Goal: Transaction & Acquisition: Purchase product/service

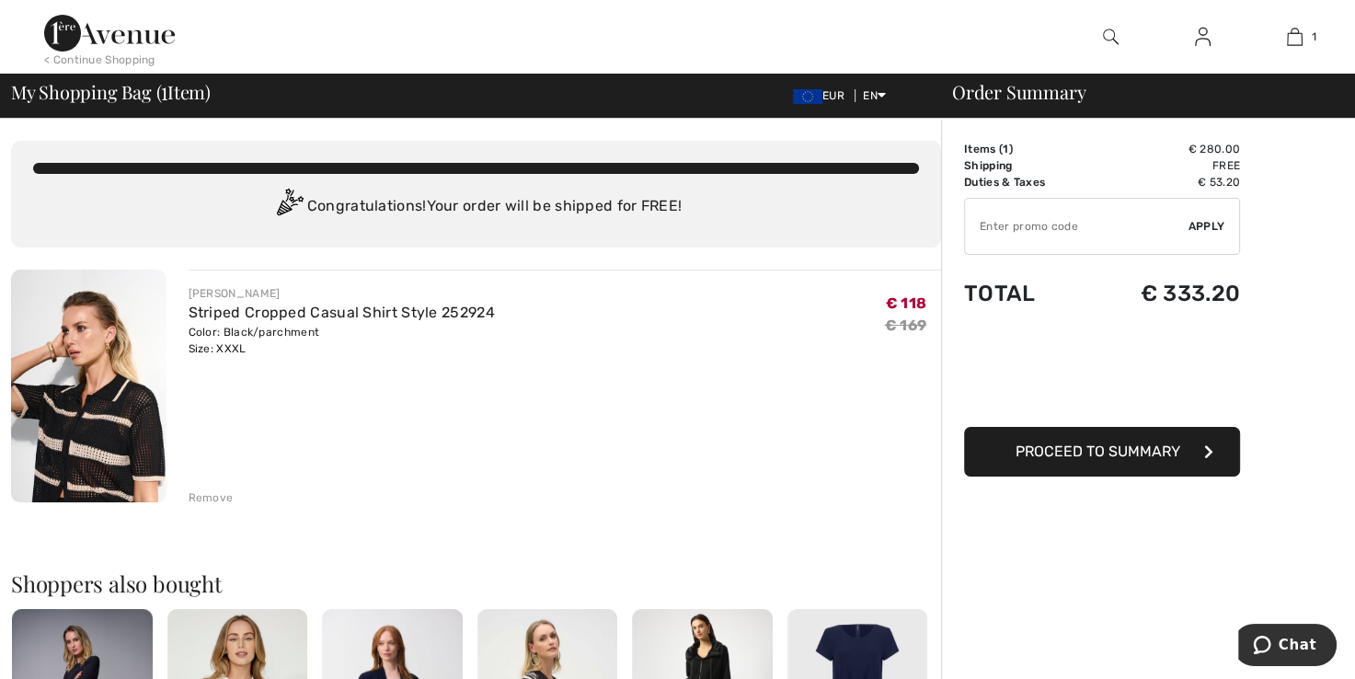
click at [104, 425] on img at bounding box center [88, 385] width 155 height 233
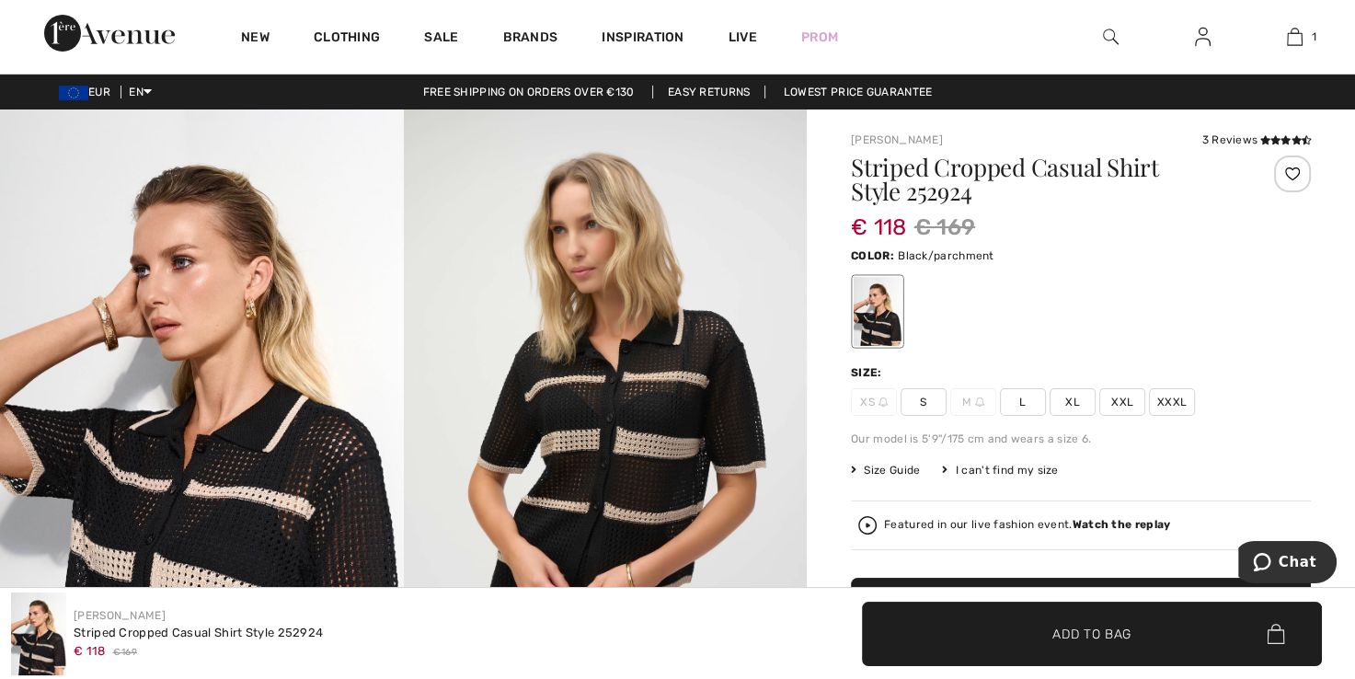
click at [1170, 405] on span "XXXL" at bounding box center [1172, 402] width 46 height 28
click at [1126, 642] on span "Add to Bag" at bounding box center [1091, 632] width 79 height 19
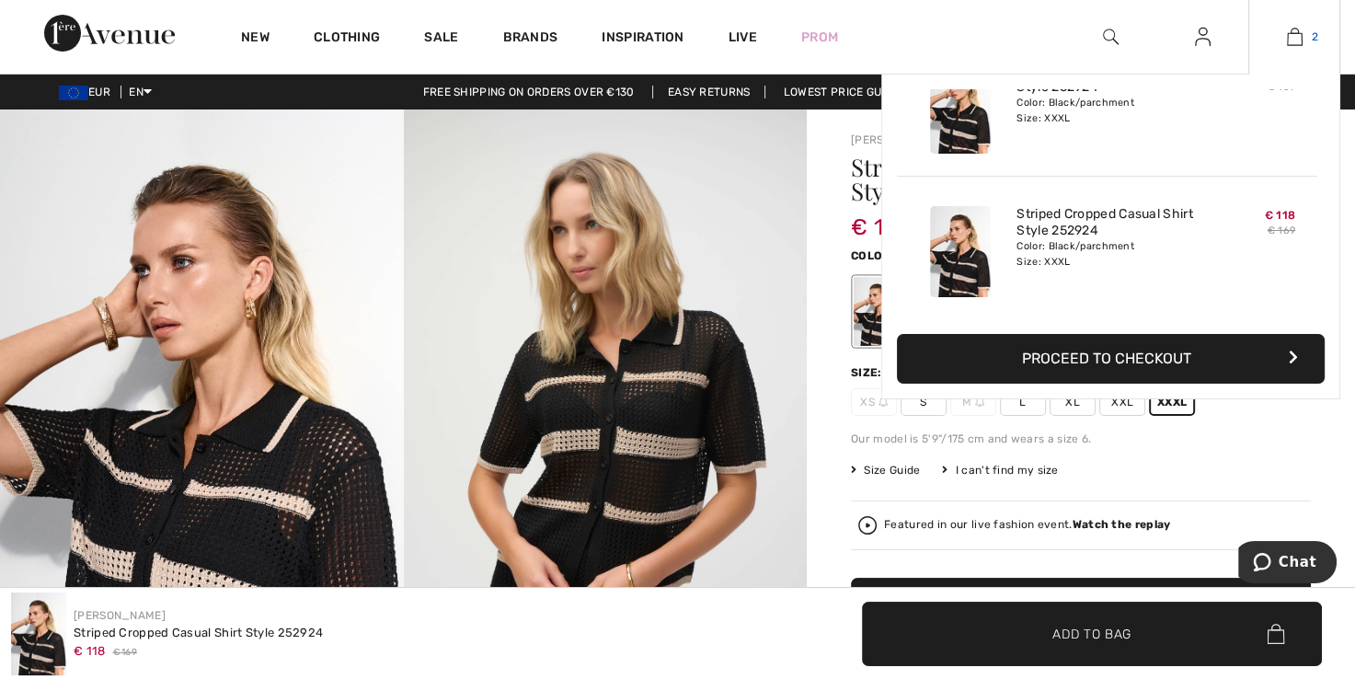
click at [1294, 42] on img at bounding box center [1294, 37] width 16 height 22
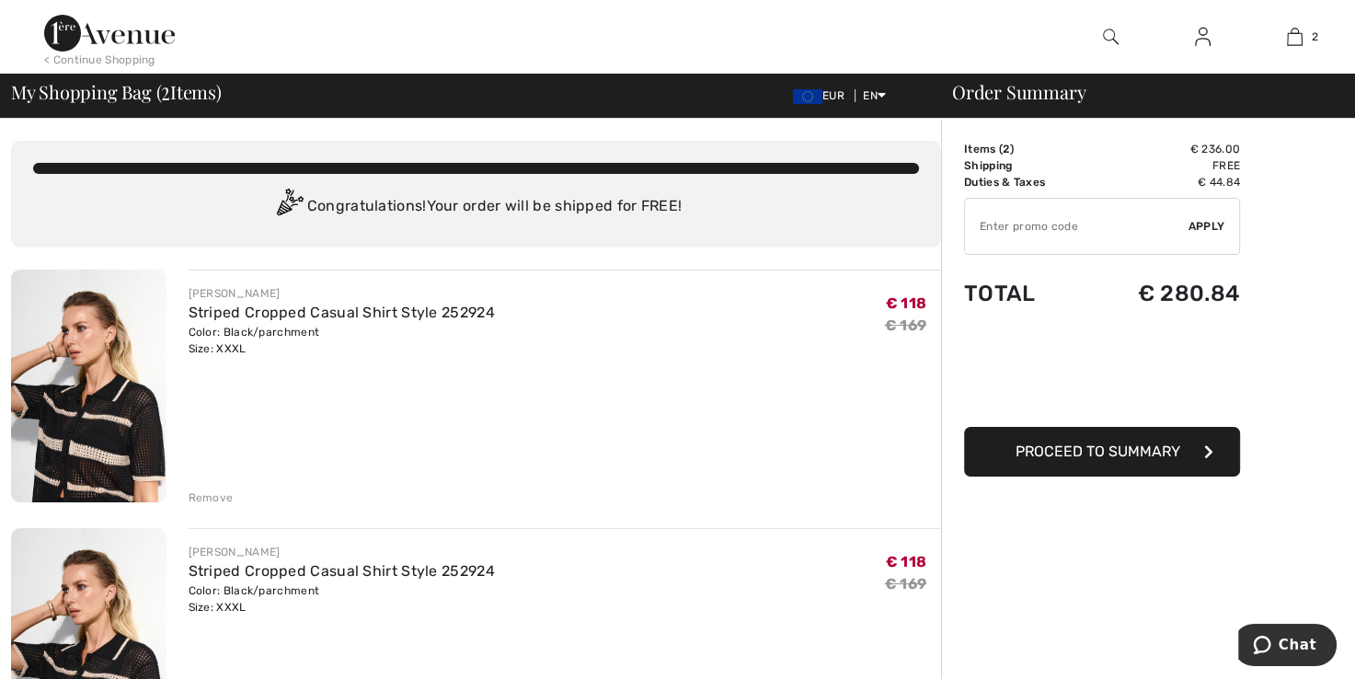
click at [216, 498] on div "Remove" at bounding box center [211, 497] width 45 height 17
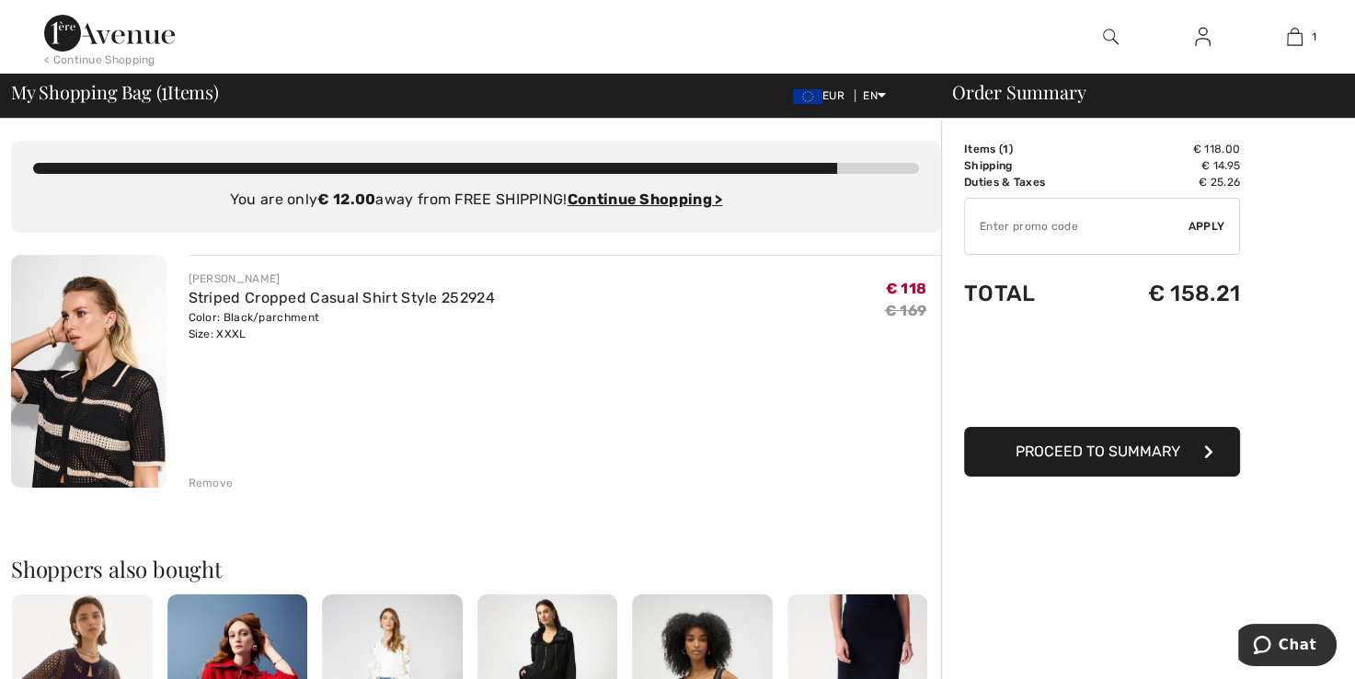
click at [817, 96] on span "EUR" at bounding box center [822, 95] width 59 height 13
click at [1144, 463] on button "Proceed to Summary" at bounding box center [1102, 452] width 276 height 50
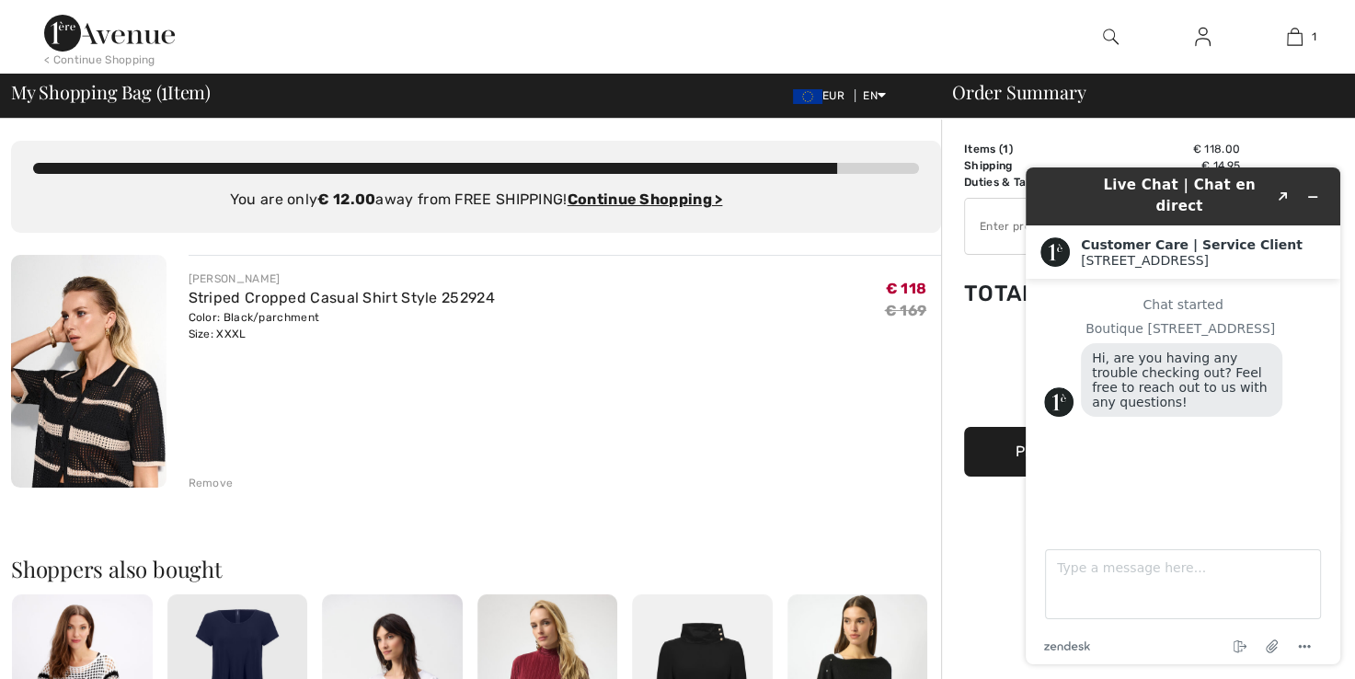
scroll to position [571, 0]
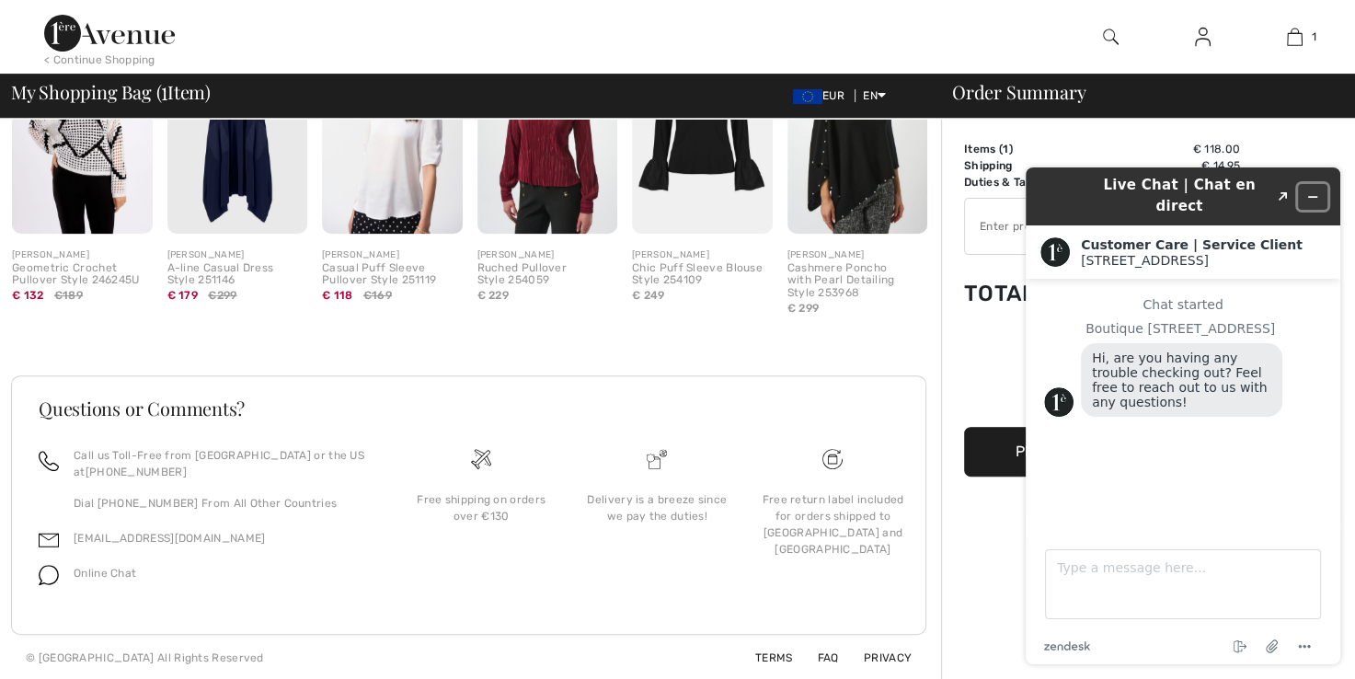
click at [1314, 197] on icon "Minimize widget" at bounding box center [1313, 197] width 8 height 0
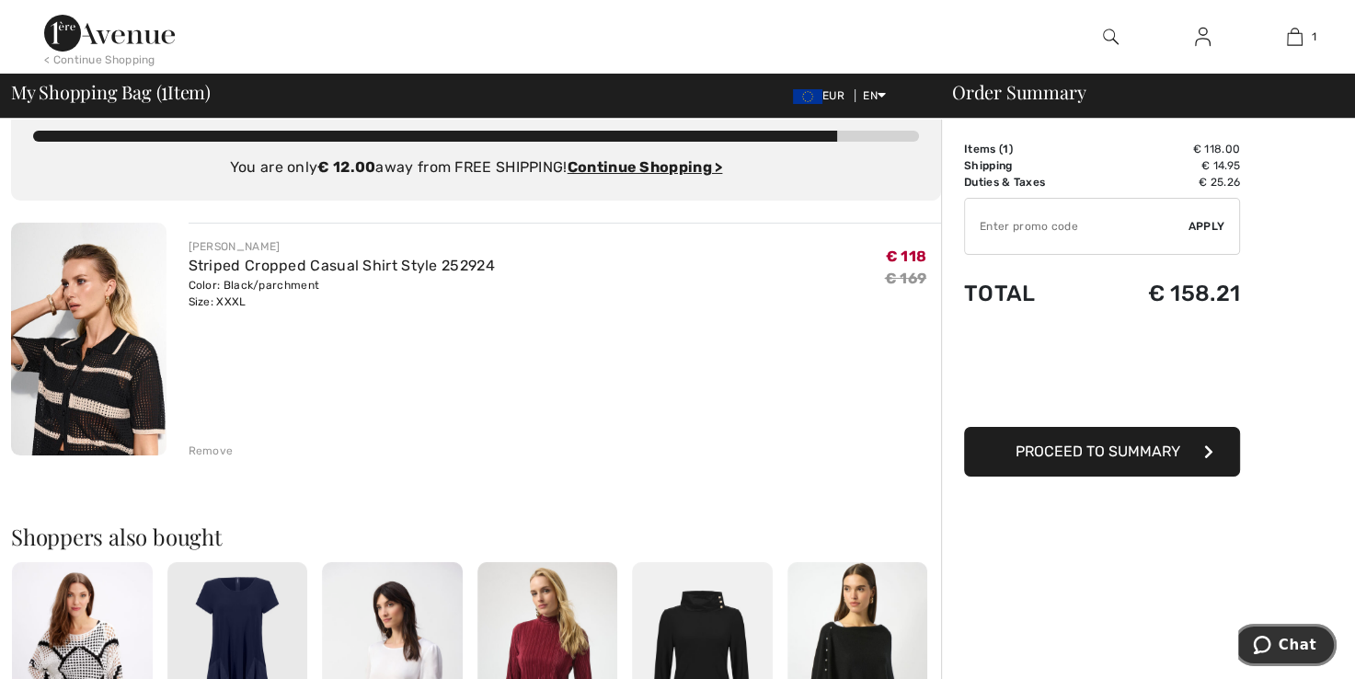
scroll to position [0, 0]
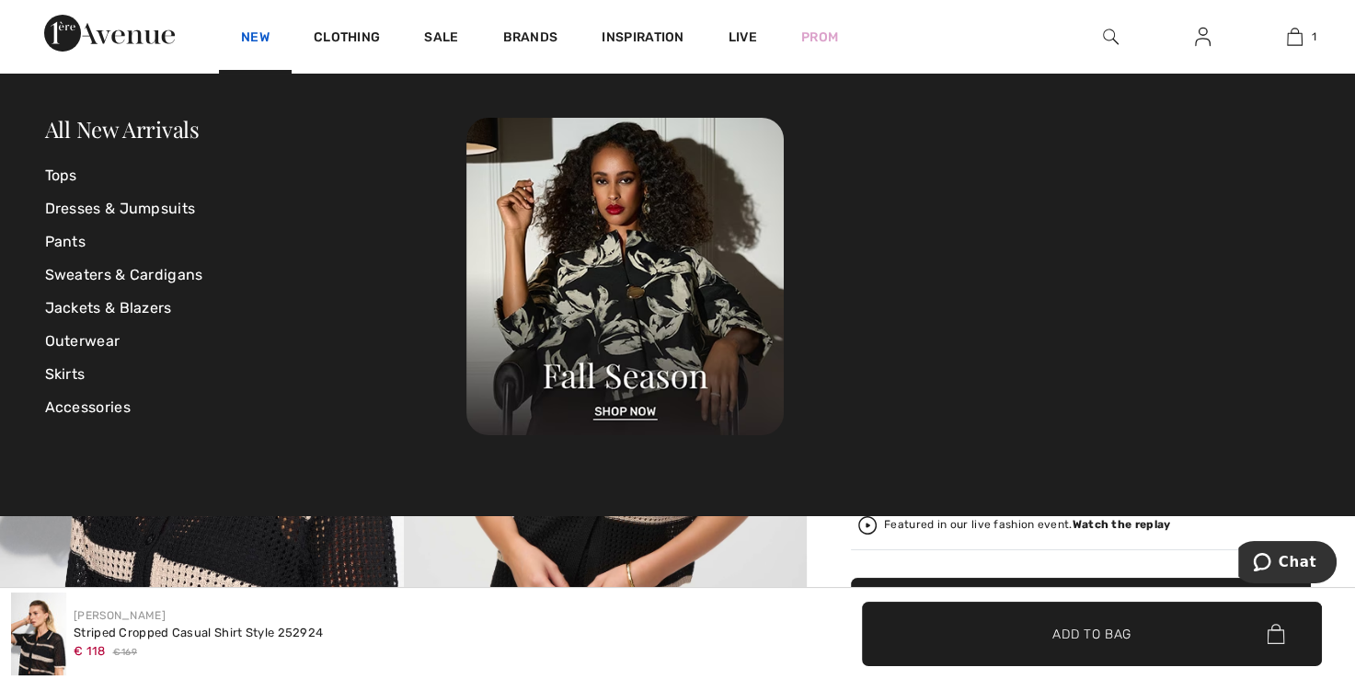
click at [247, 41] on link "New" at bounding box center [255, 38] width 29 height 19
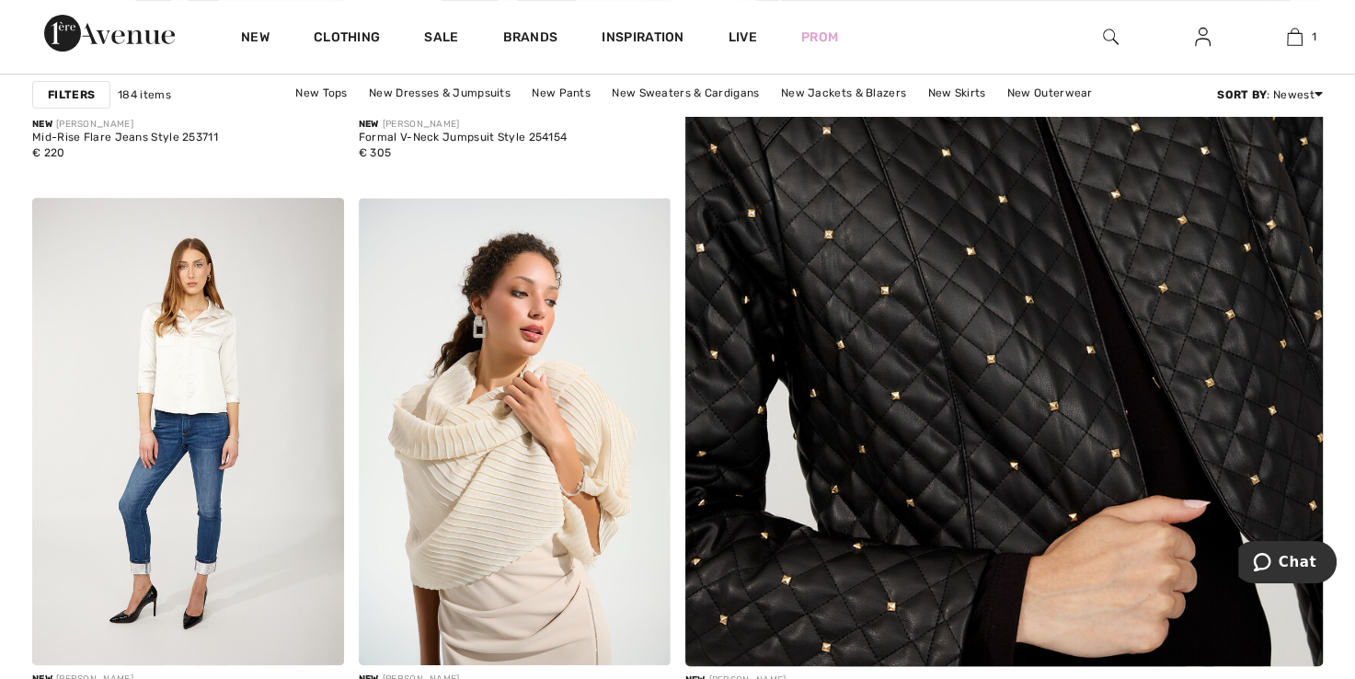
scroll to position [736, 0]
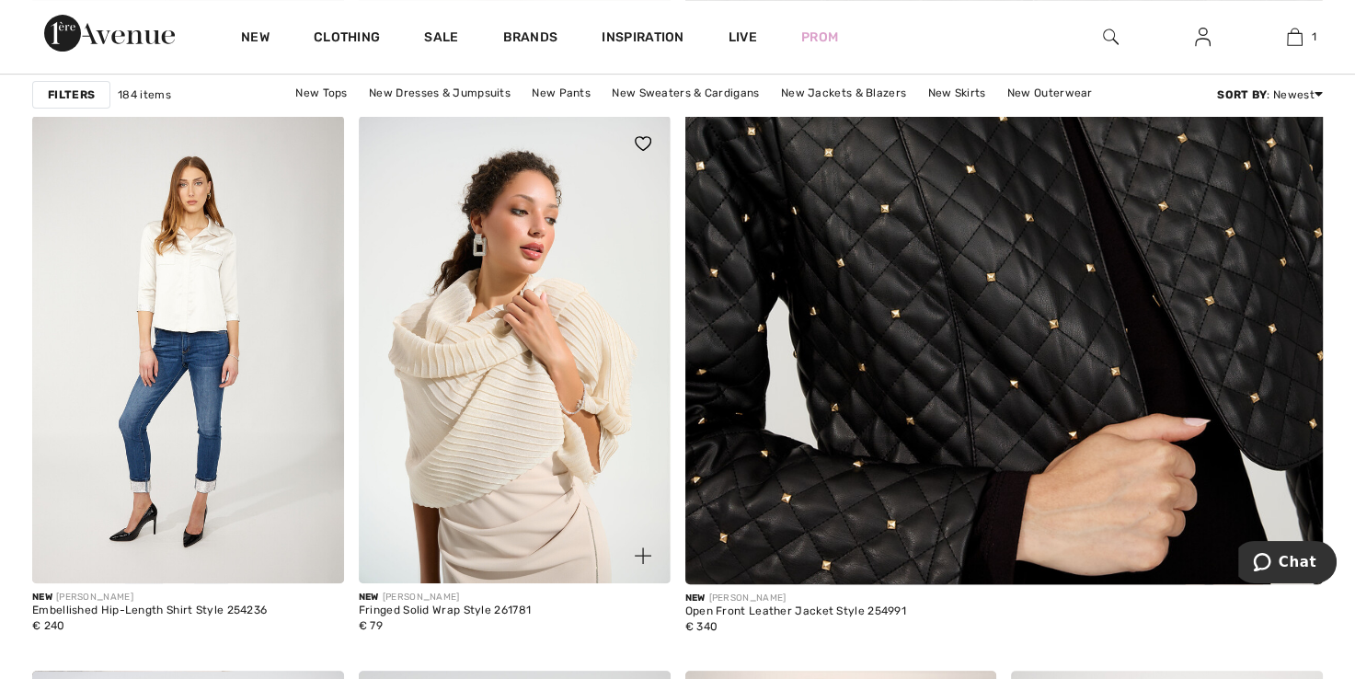
click at [500, 452] on img at bounding box center [515, 349] width 312 height 467
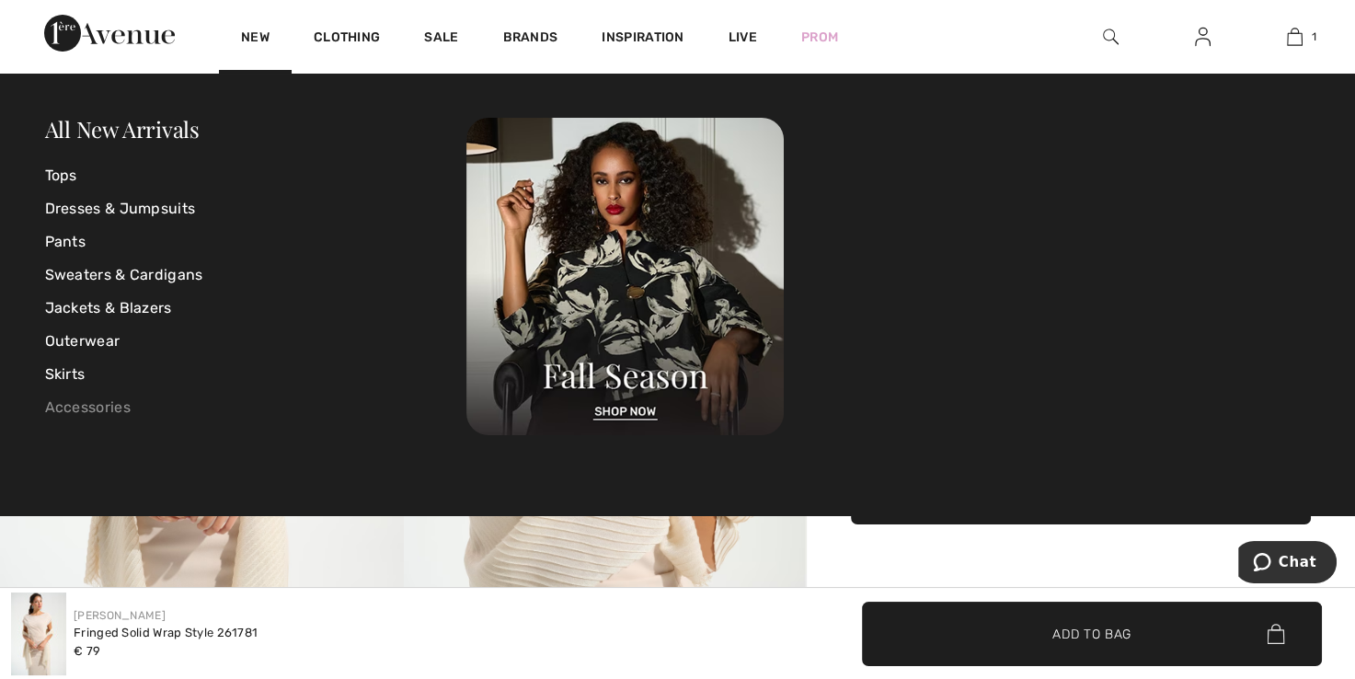
click at [114, 406] on link "Accessories" at bounding box center [256, 407] width 422 height 33
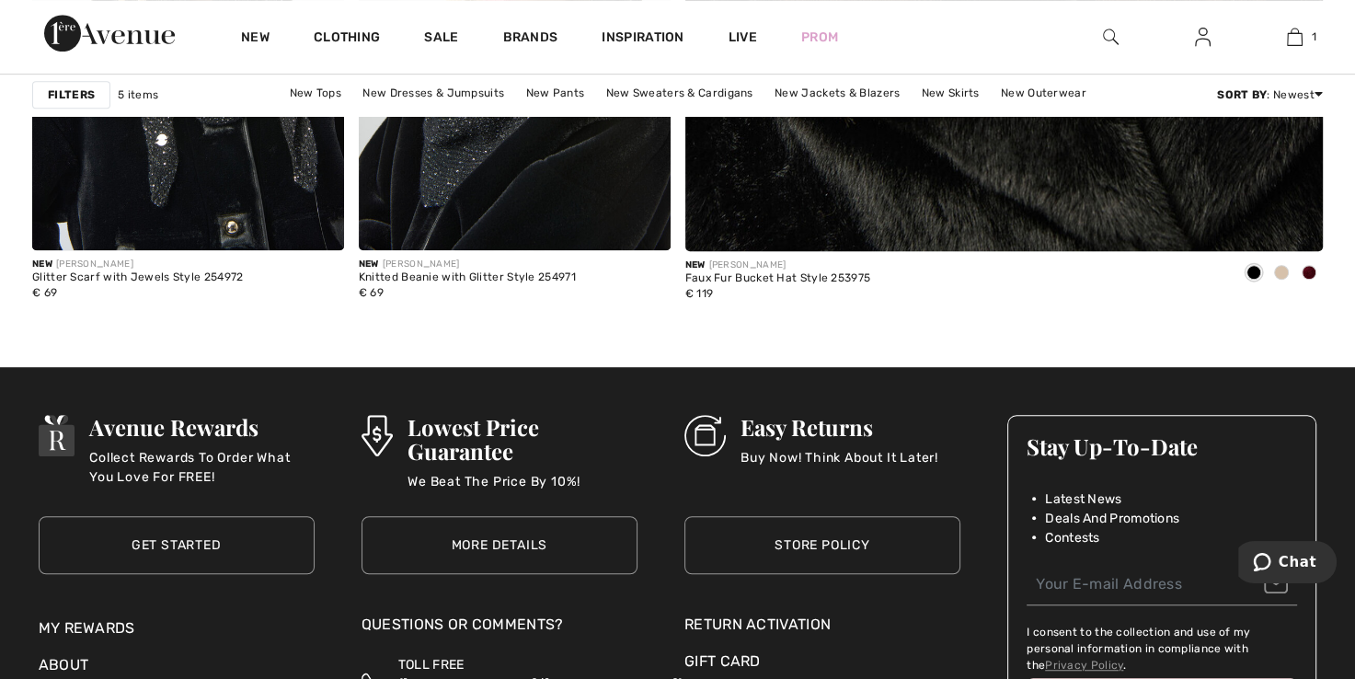
scroll to position [1012, 0]
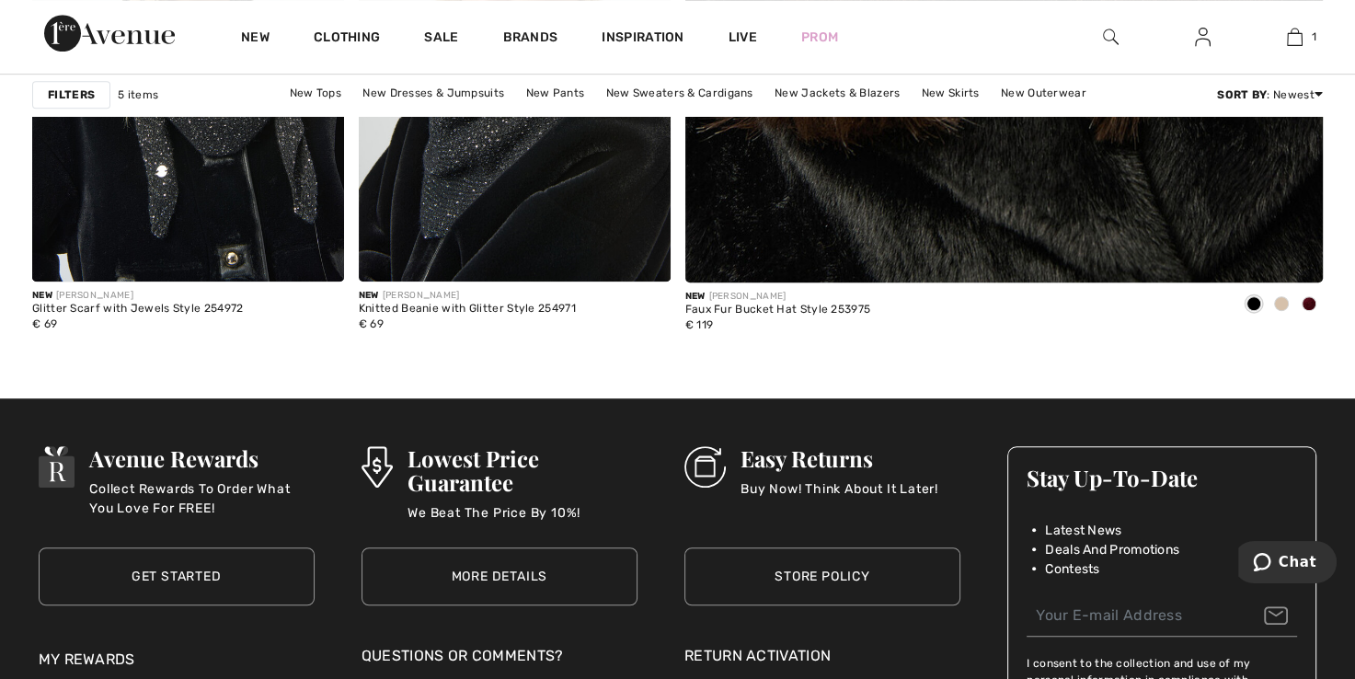
click at [1283, 307] on span at bounding box center [1281, 303] width 15 height 15
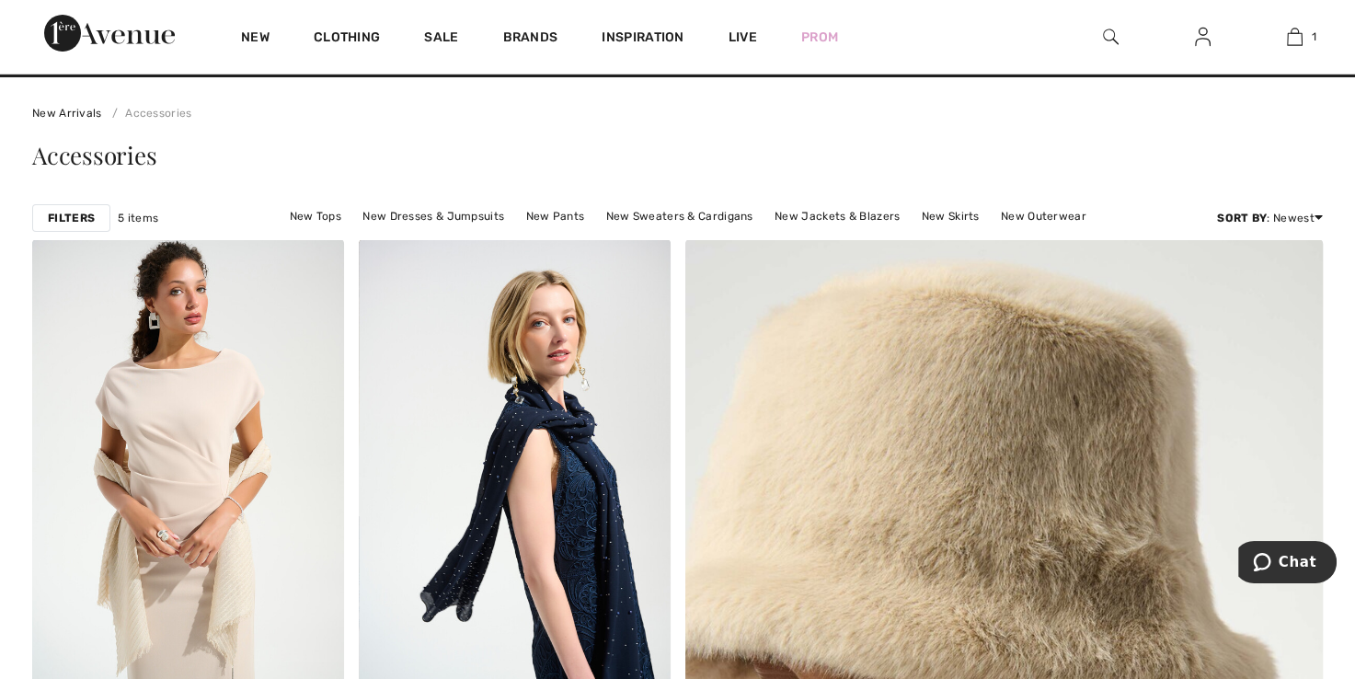
scroll to position [0, 0]
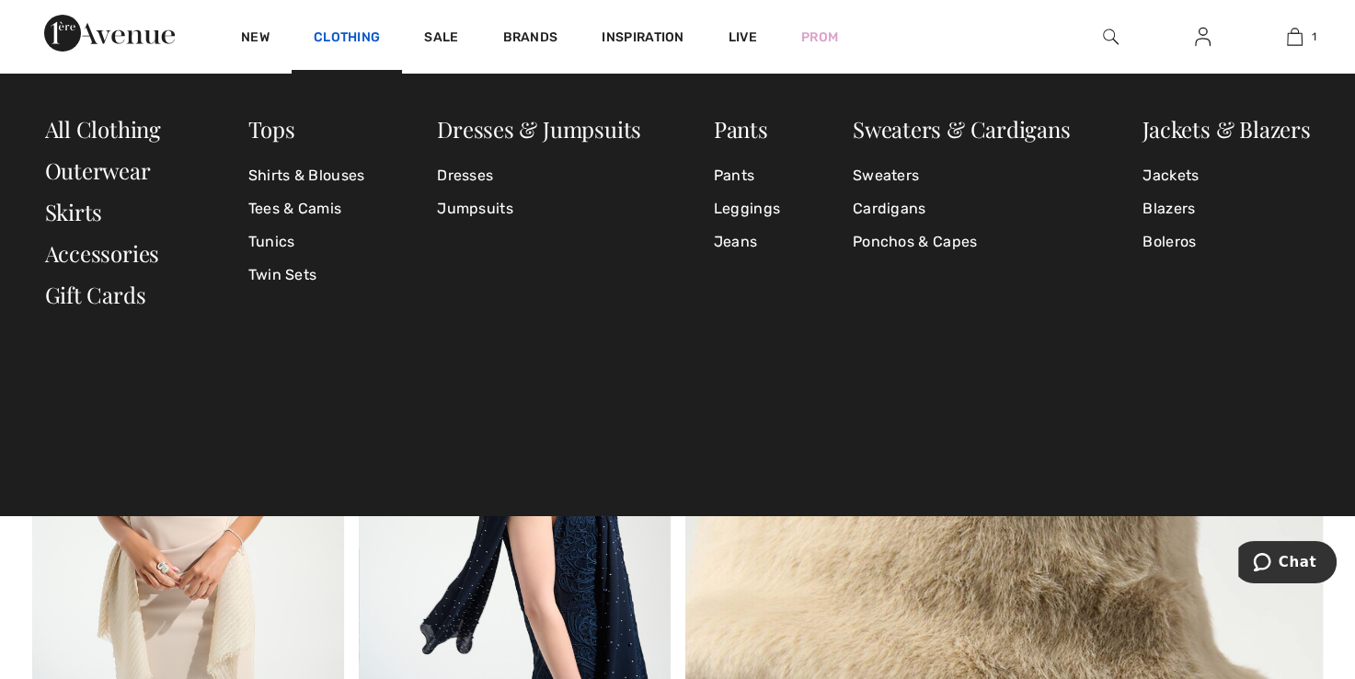
click at [365, 39] on link "Clothing" at bounding box center [347, 38] width 66 height 19
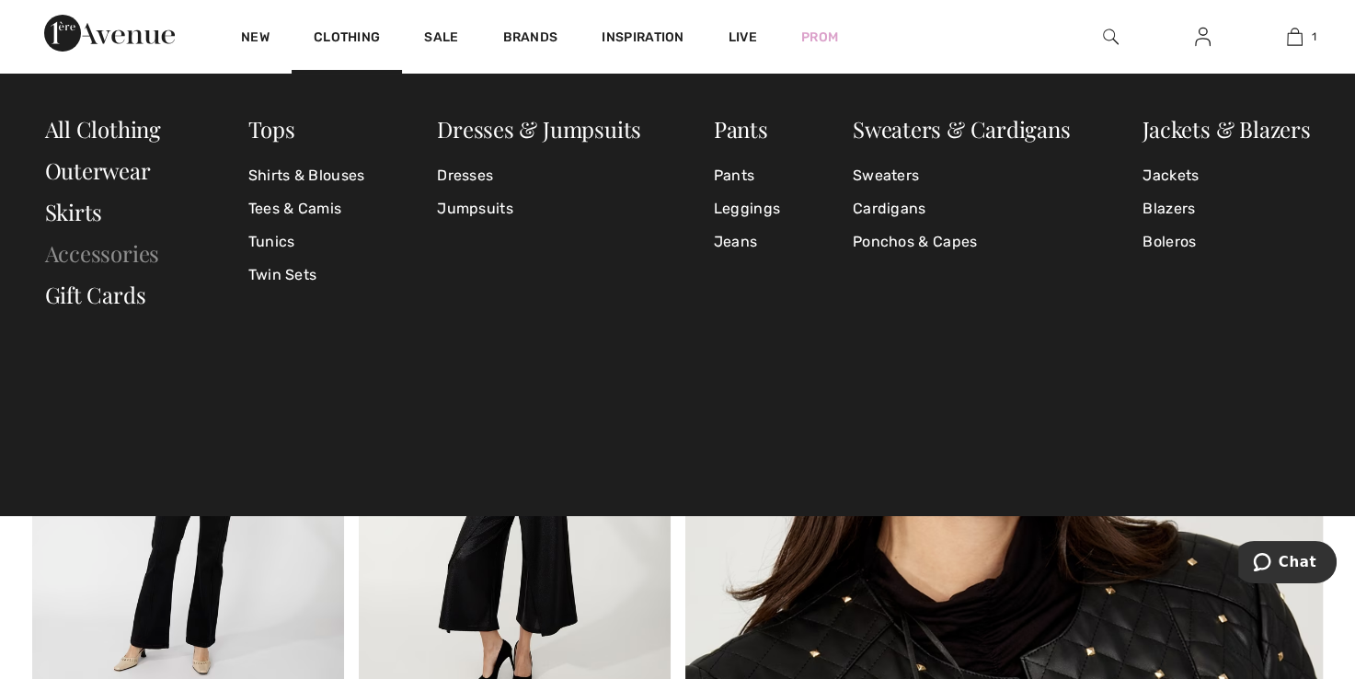
click at [103, 252] on link "Accessories" at bounding box center [102, 252] width 115 height 29
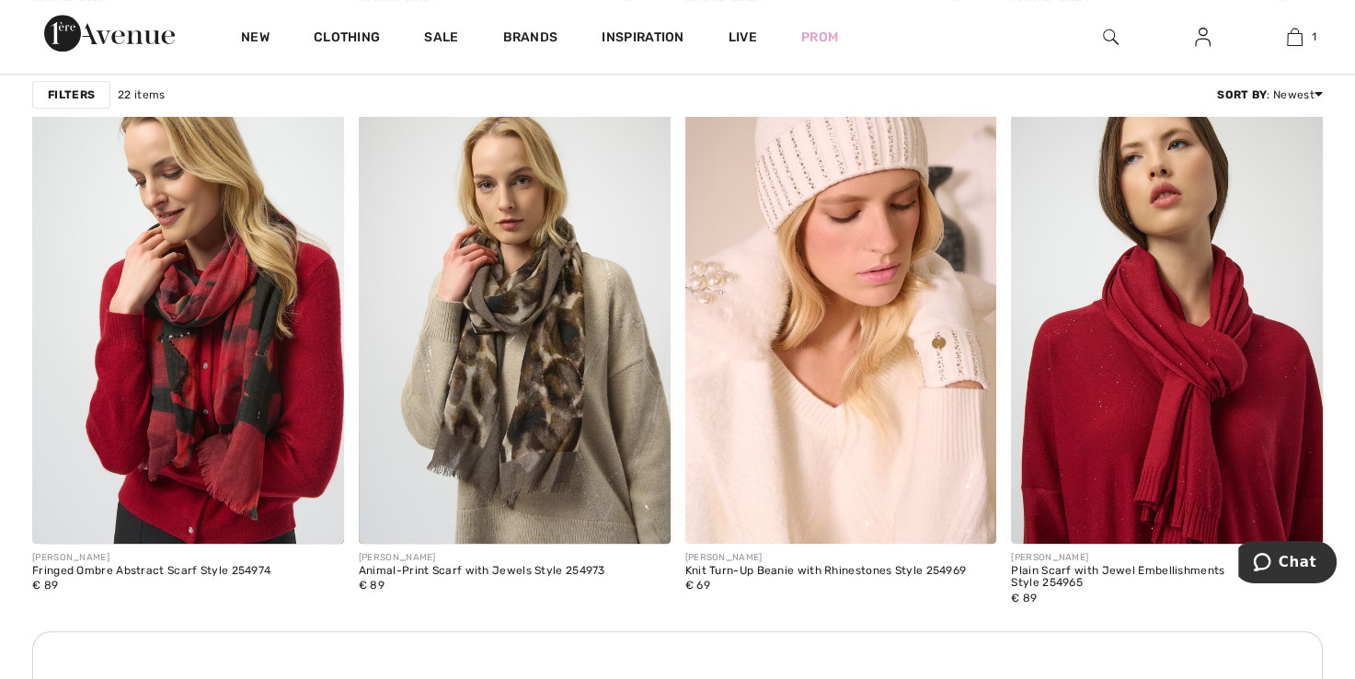
scroll to position [1839, 0]
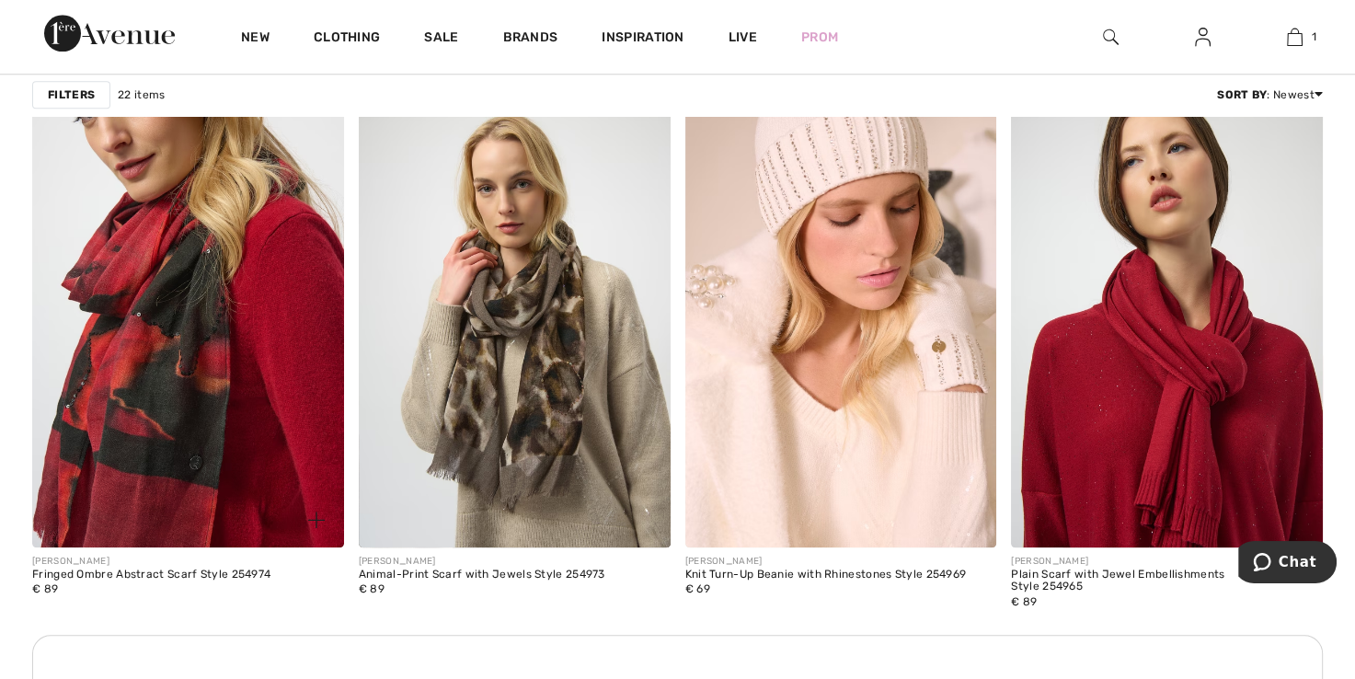
click at [212, 344] on img at bounding box center [188, 312] width 312 height 467
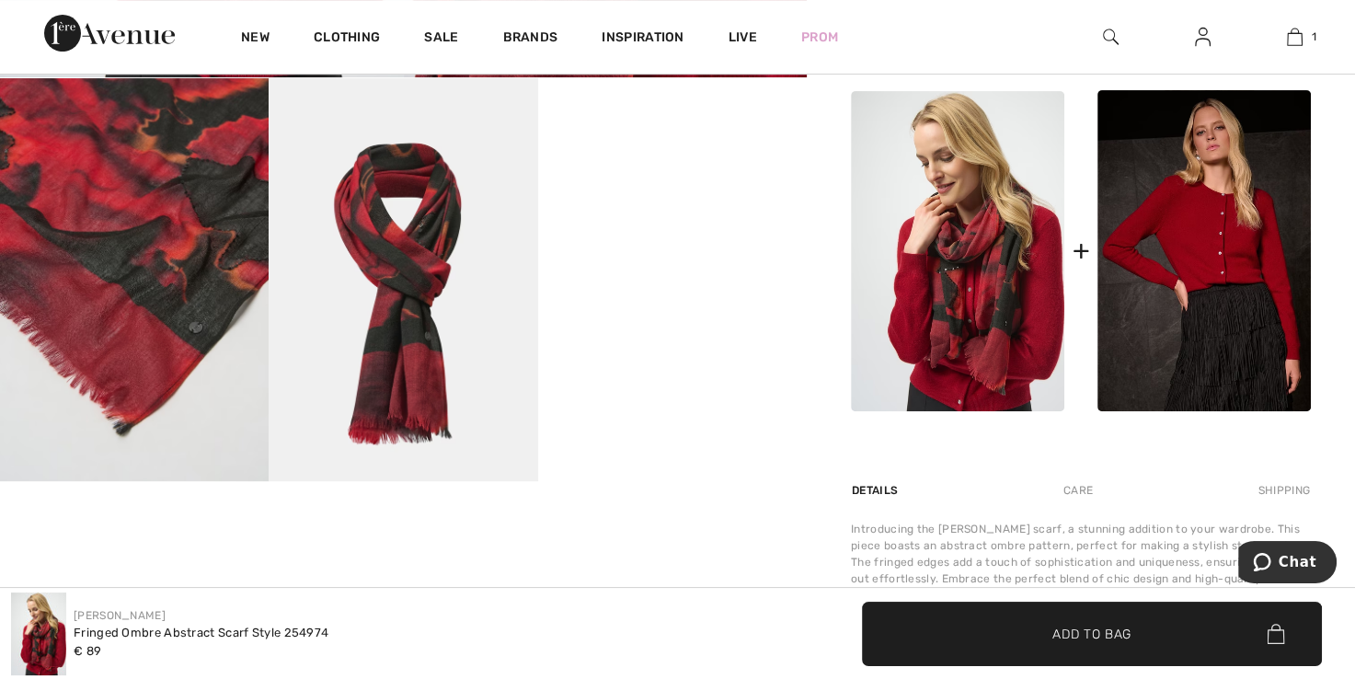
scroll to position [644, 0]
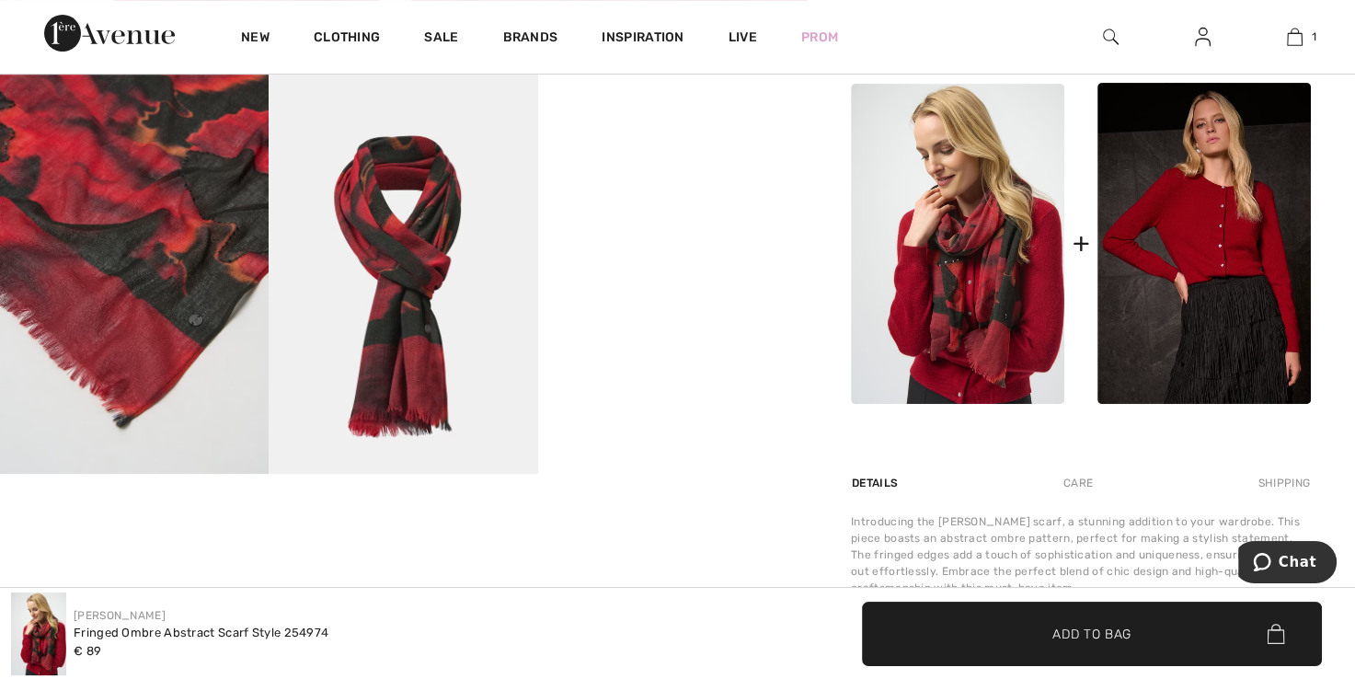
click at [428, 349] on img at bounding box center [403, 272] width 269 height 403
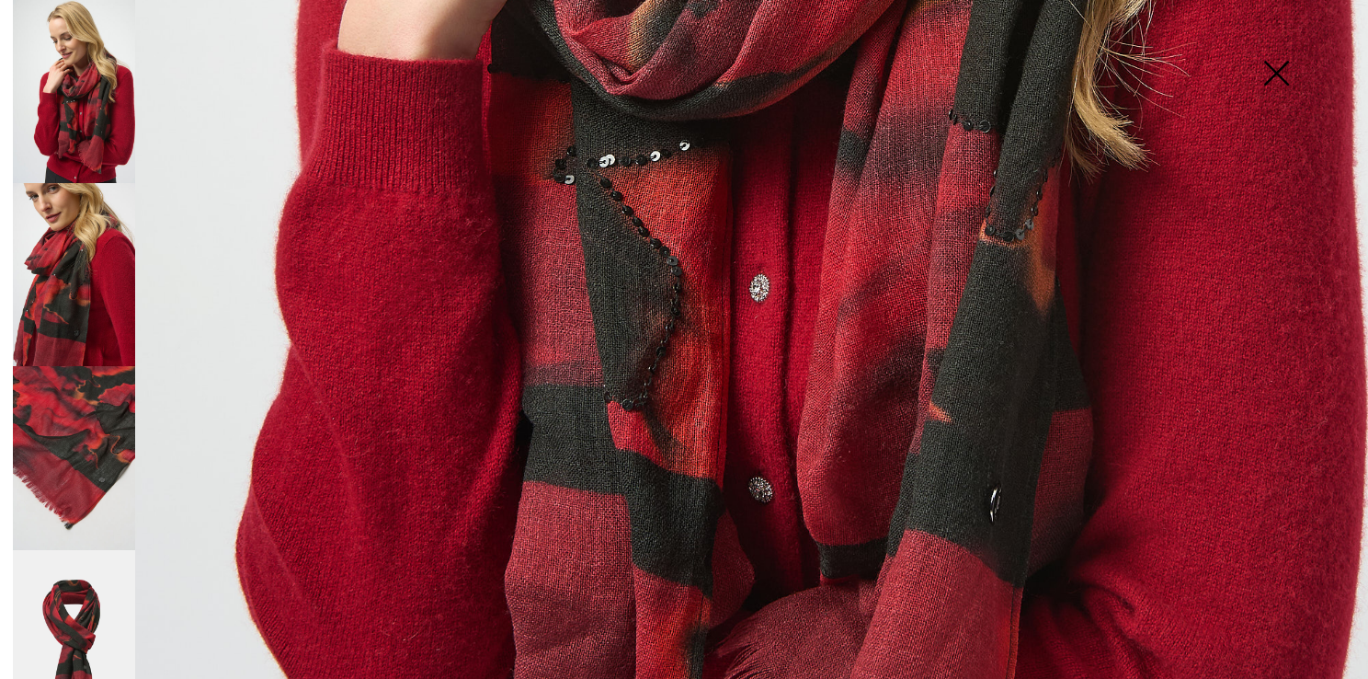
scroll to position [890, 0]
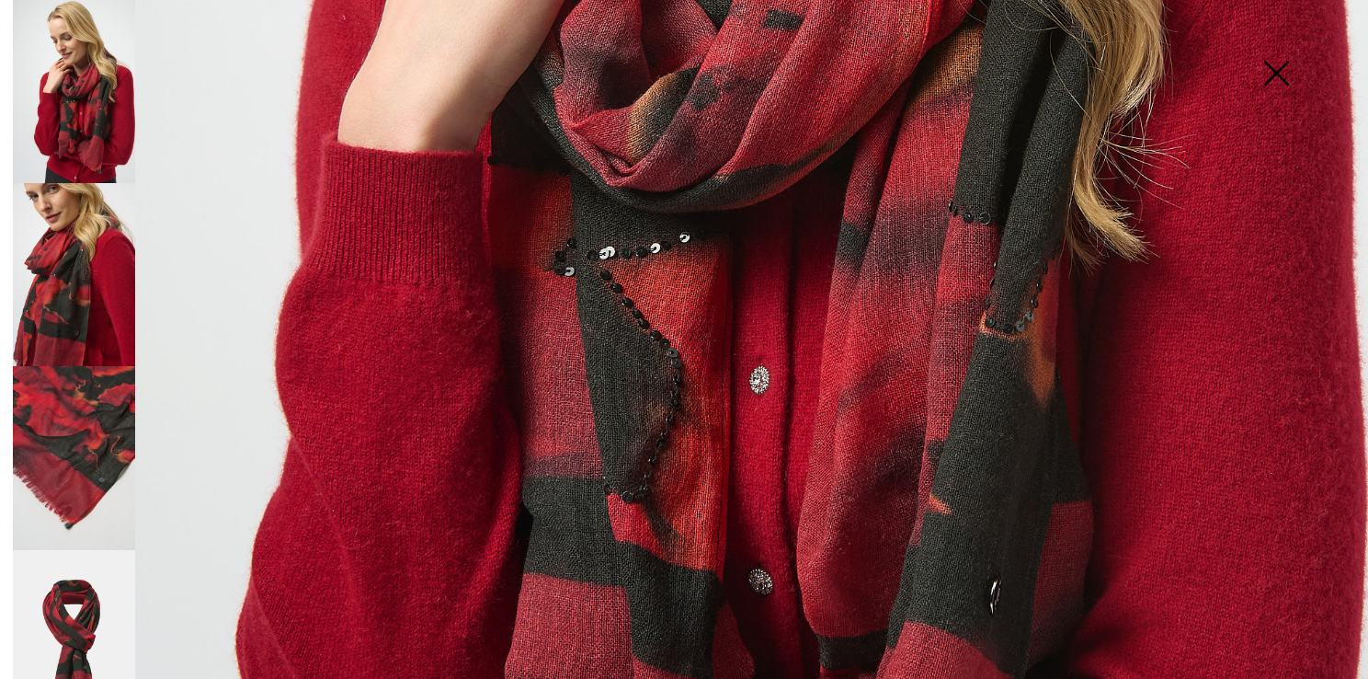
click at [81, 411] on img at bounding box center [74, 457] width 122 height 183
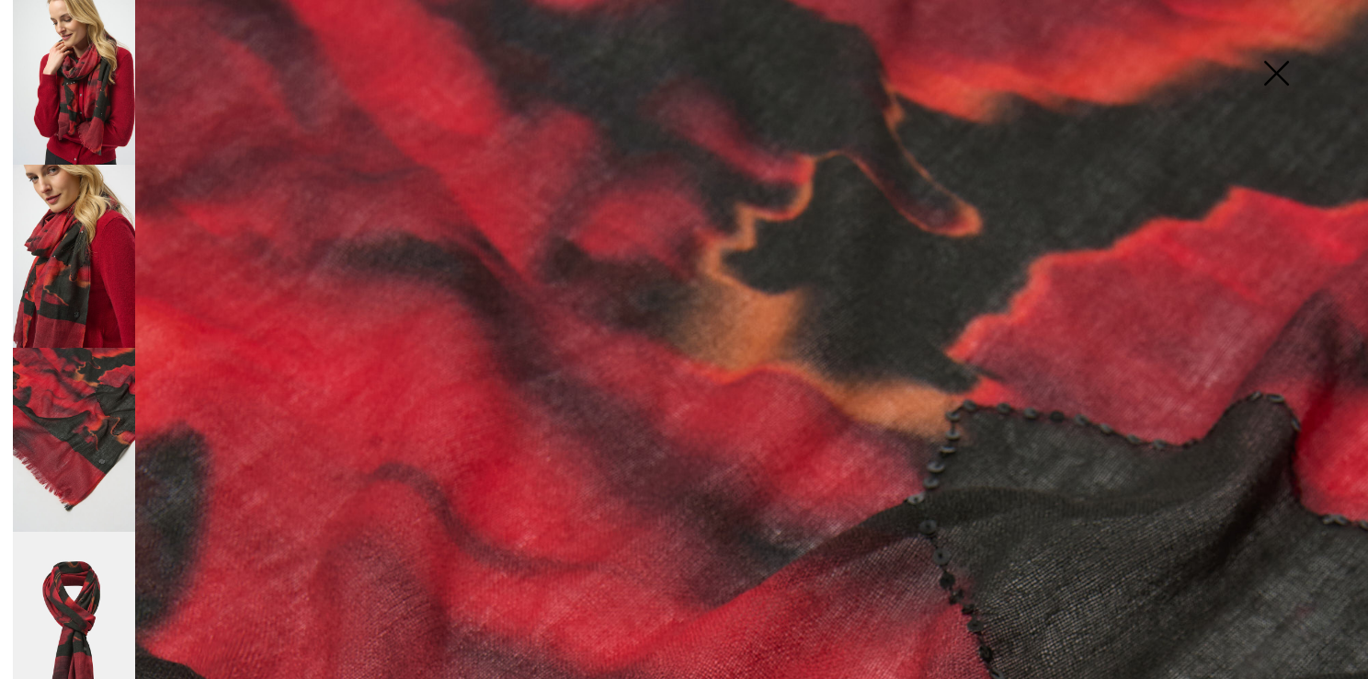
scroll to position [27, 0]
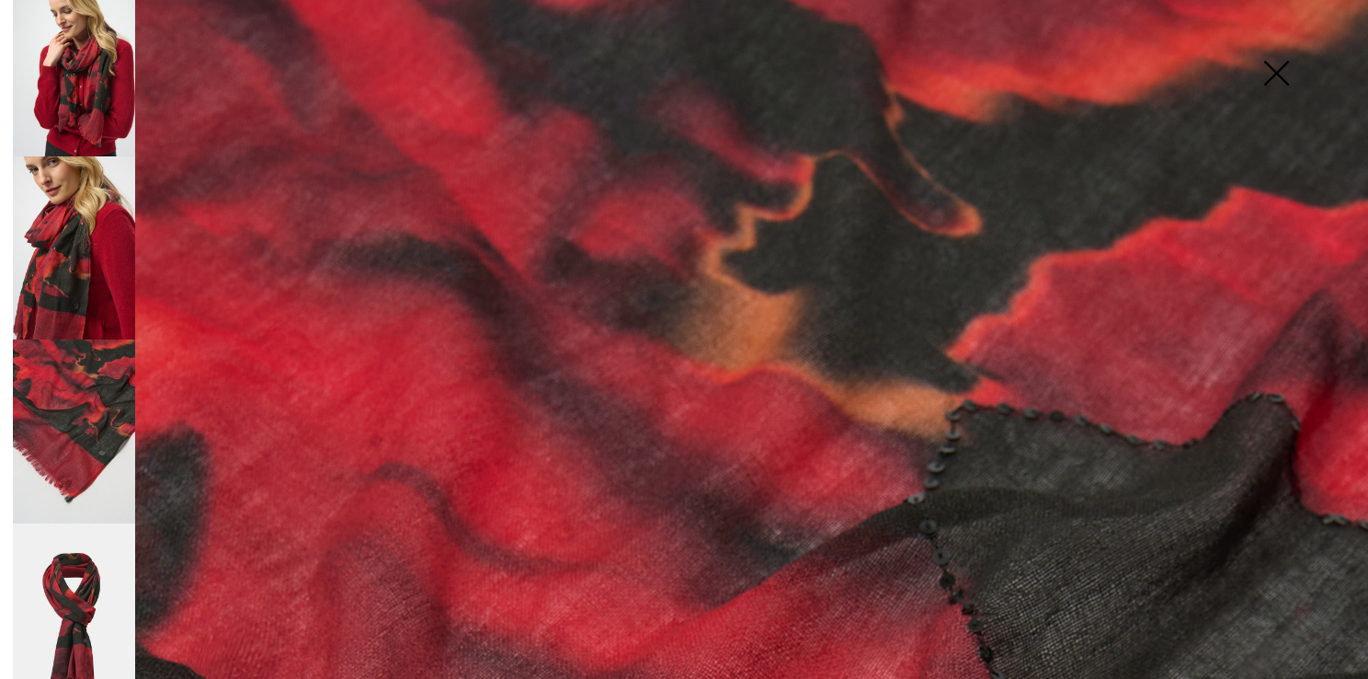
click at [90, 101] on img at bounding box center [74, 64] width 122 height 183
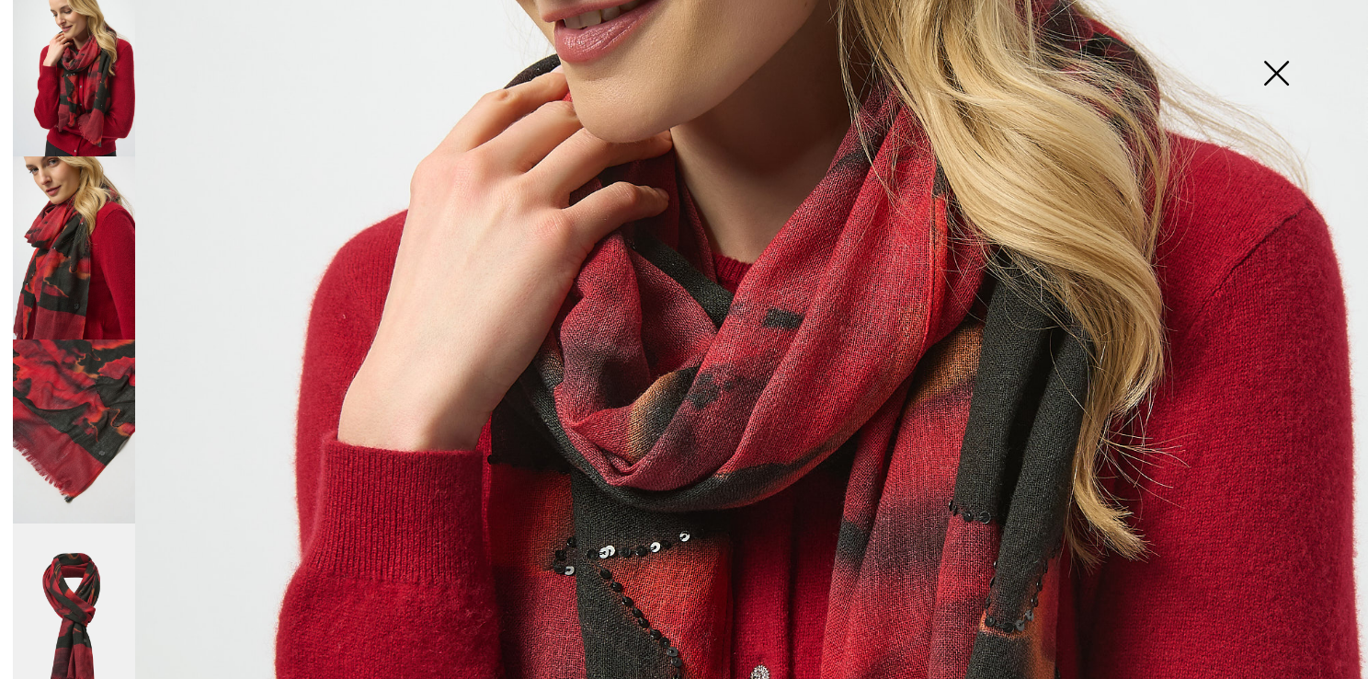
scroll to position [552, 0]
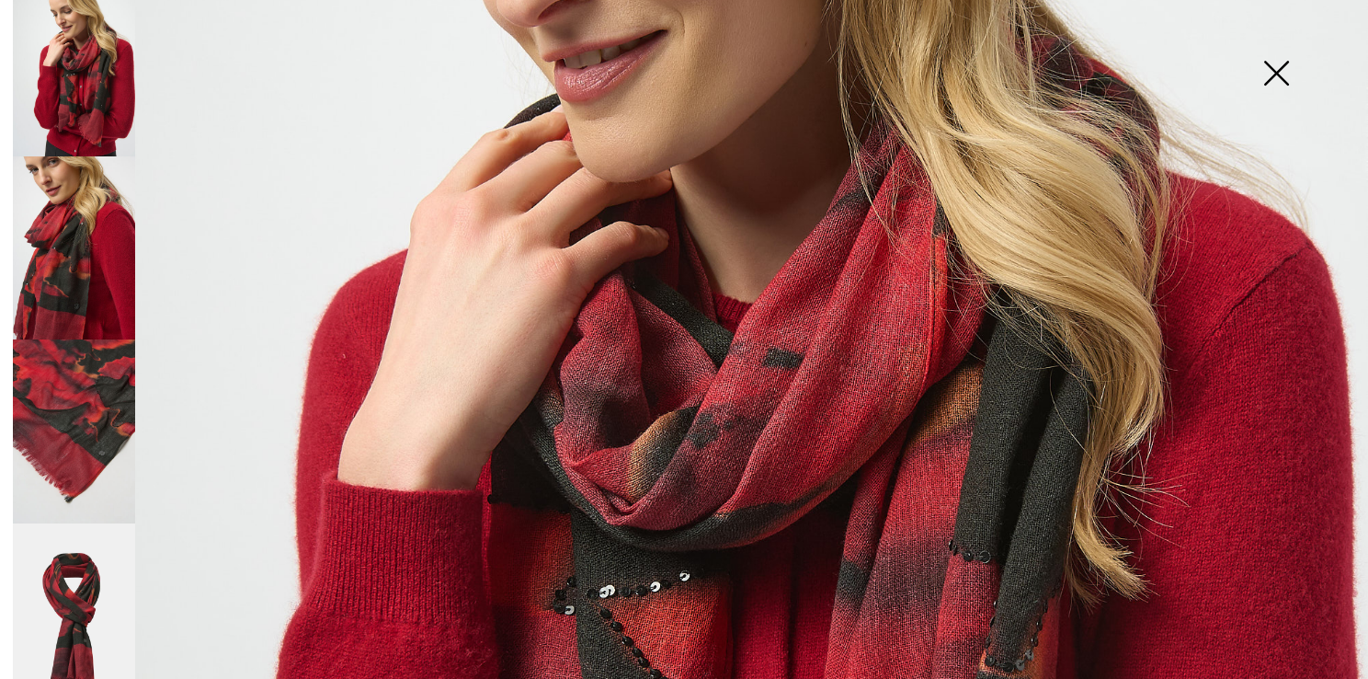
click at [102, 374] on img at bounding box center [74, 430] width 122 height 183
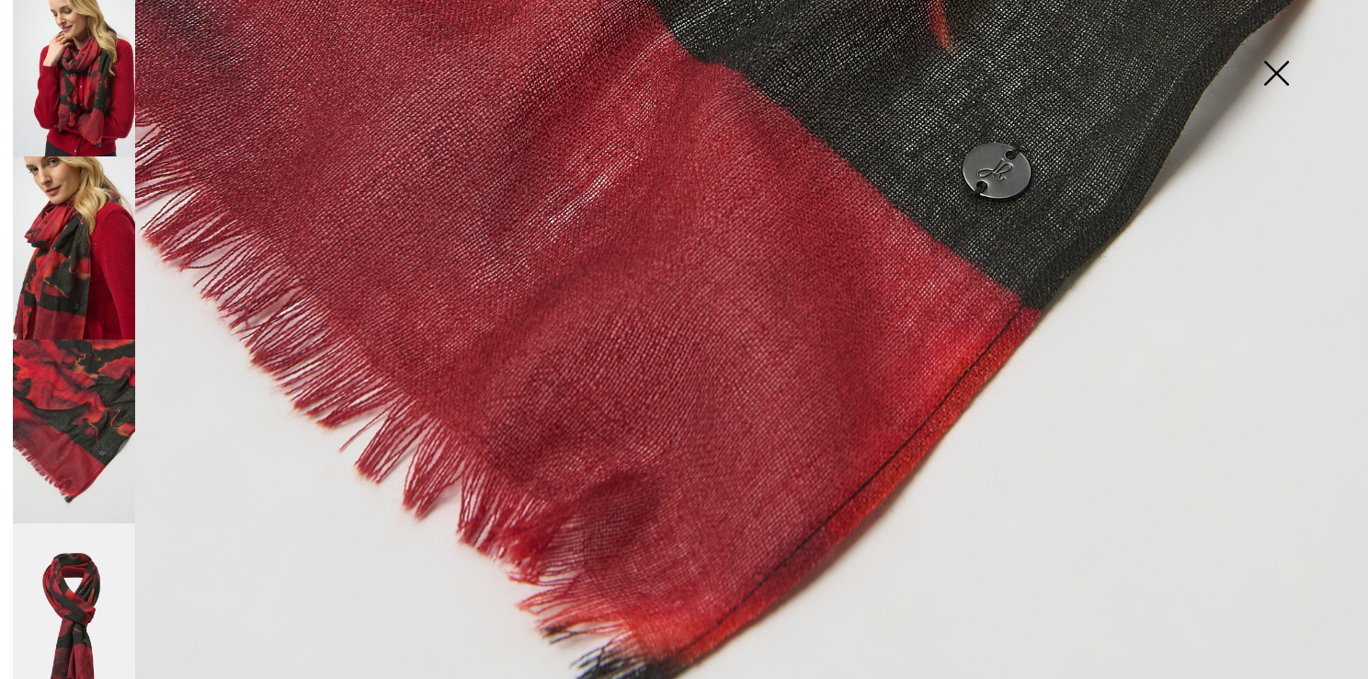
scroll to position [1103, 0]
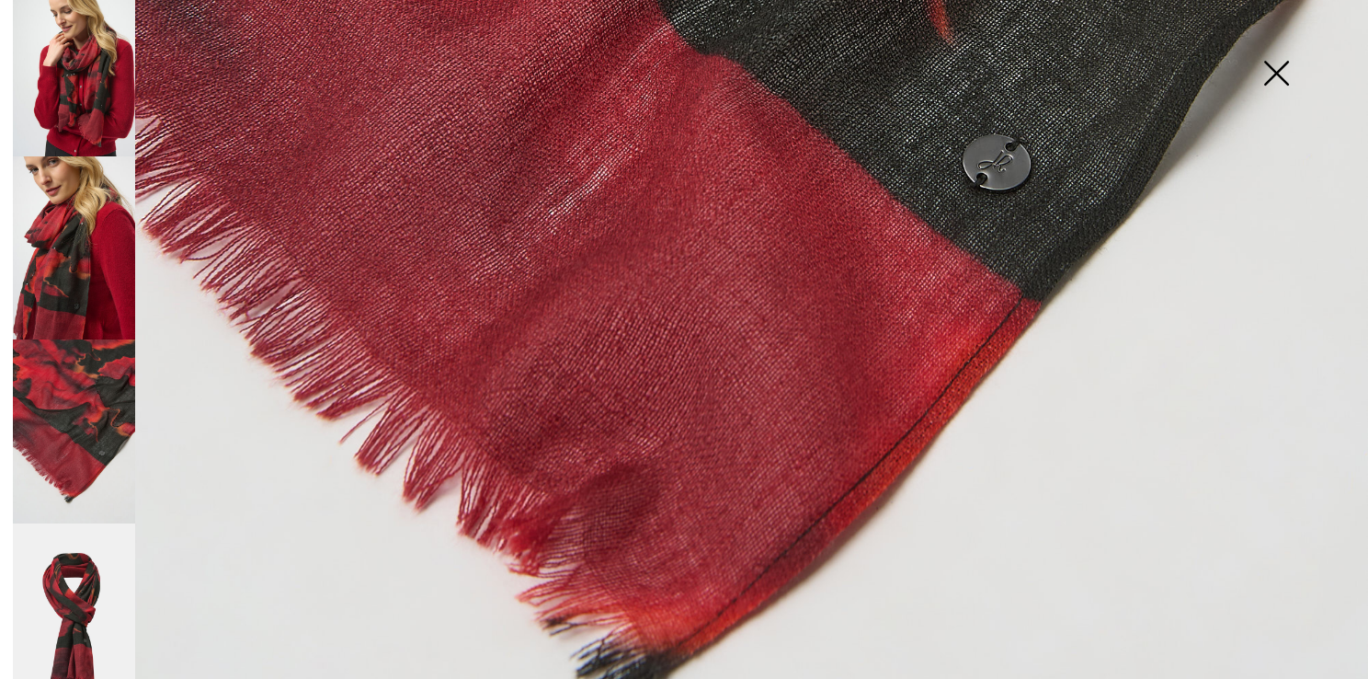
click at [69, 591] on img at bounding box center [74, 614] width 122 height 183
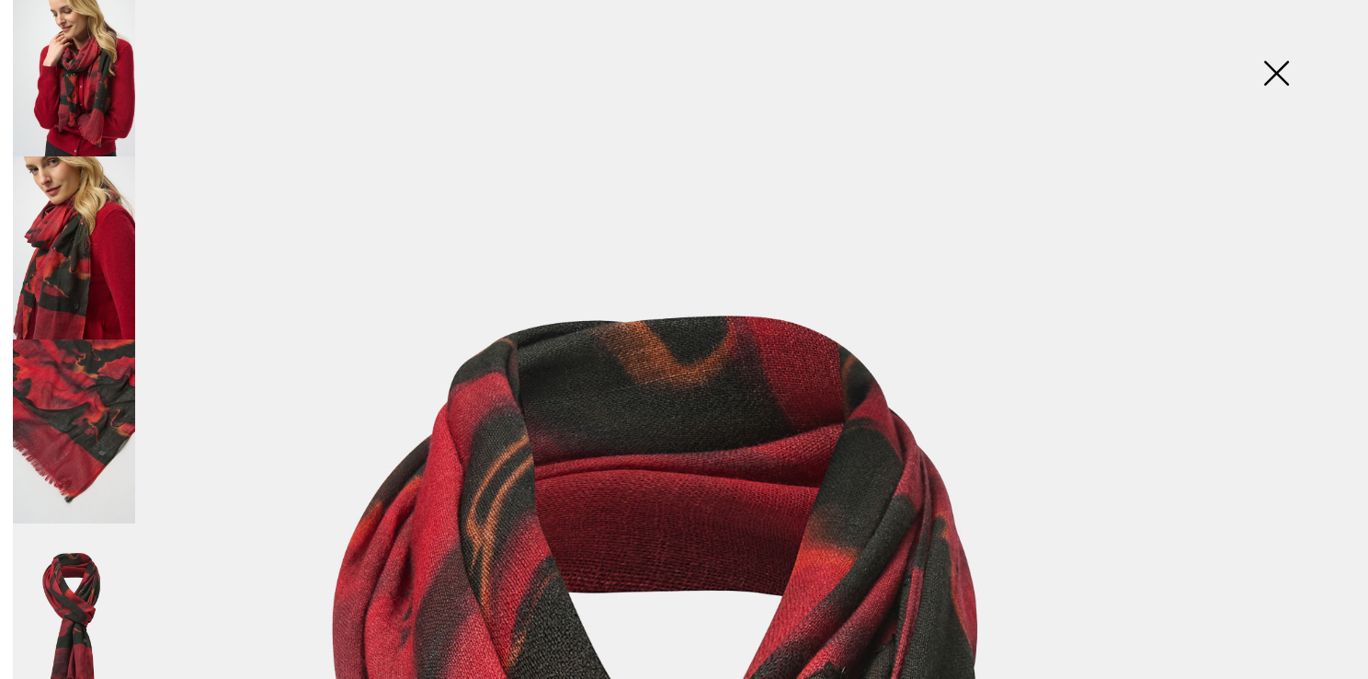
scroll to position [0, 0]
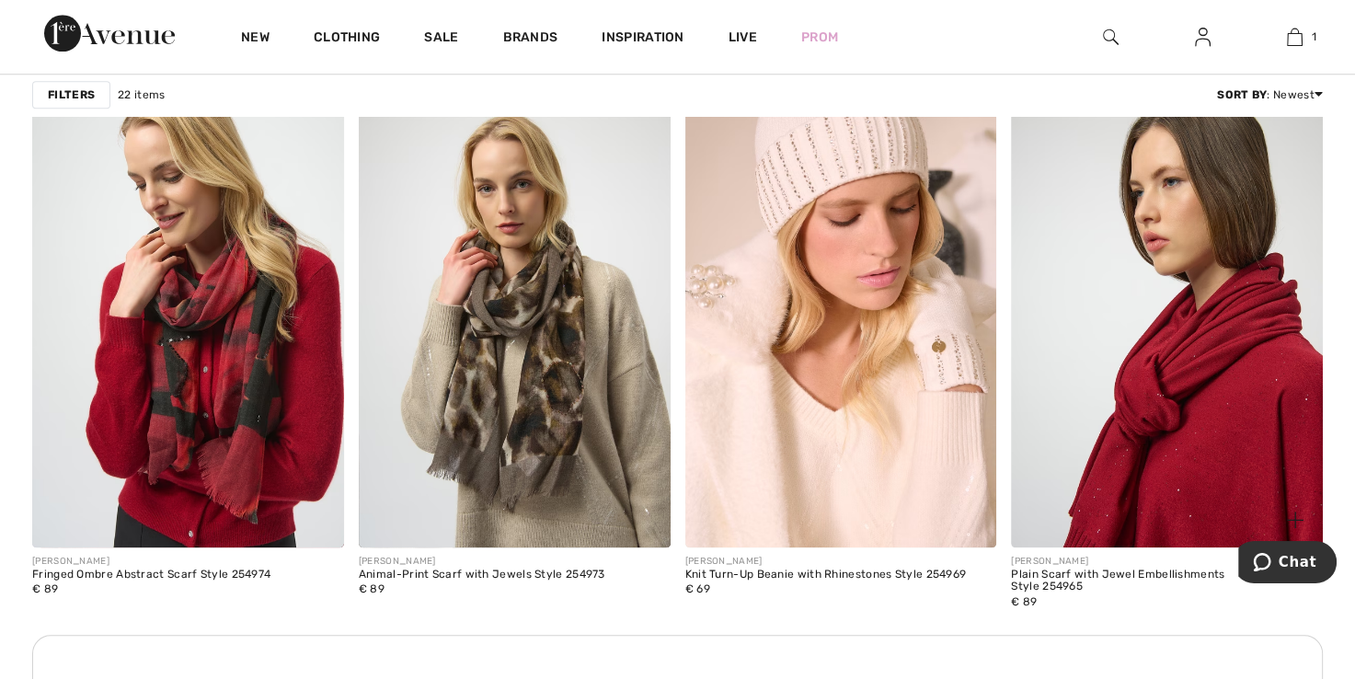
click at [1162, 373] on img at bounding box center [1167, 312] width 312 height 467
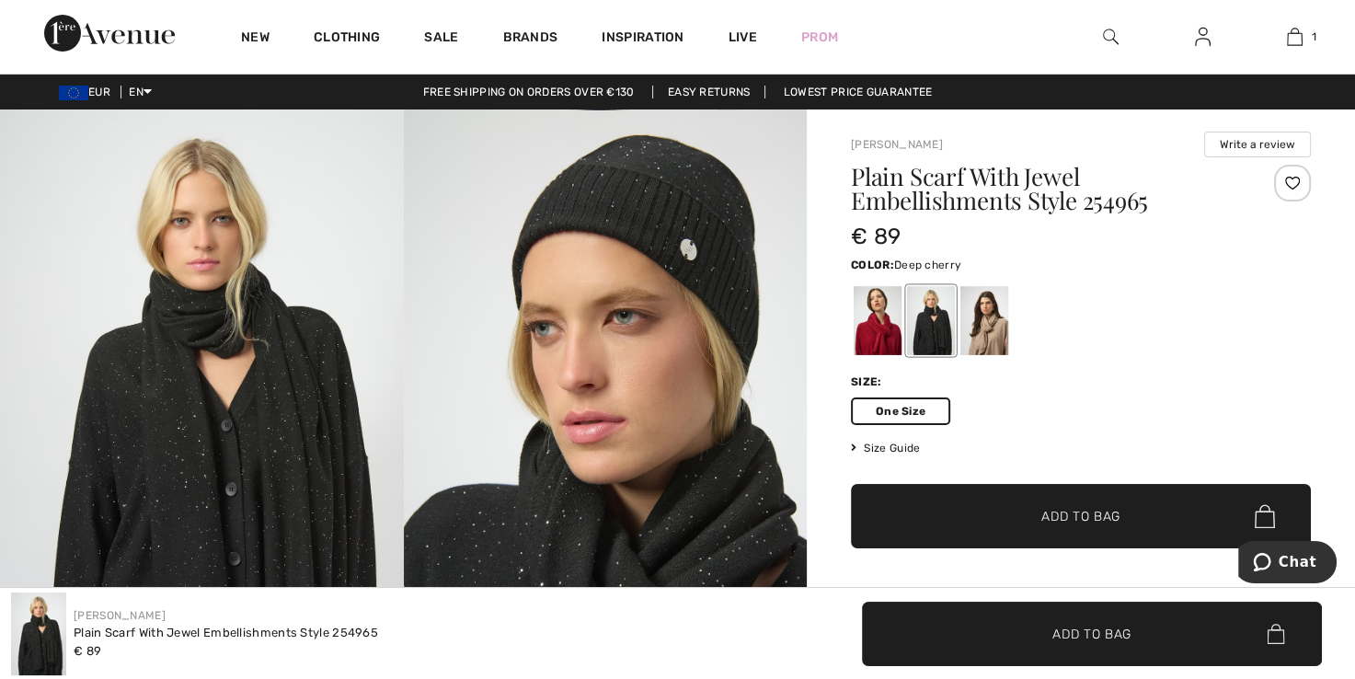
click at [877, 327] on div at bounding box center [877, 320] width 48 height 69
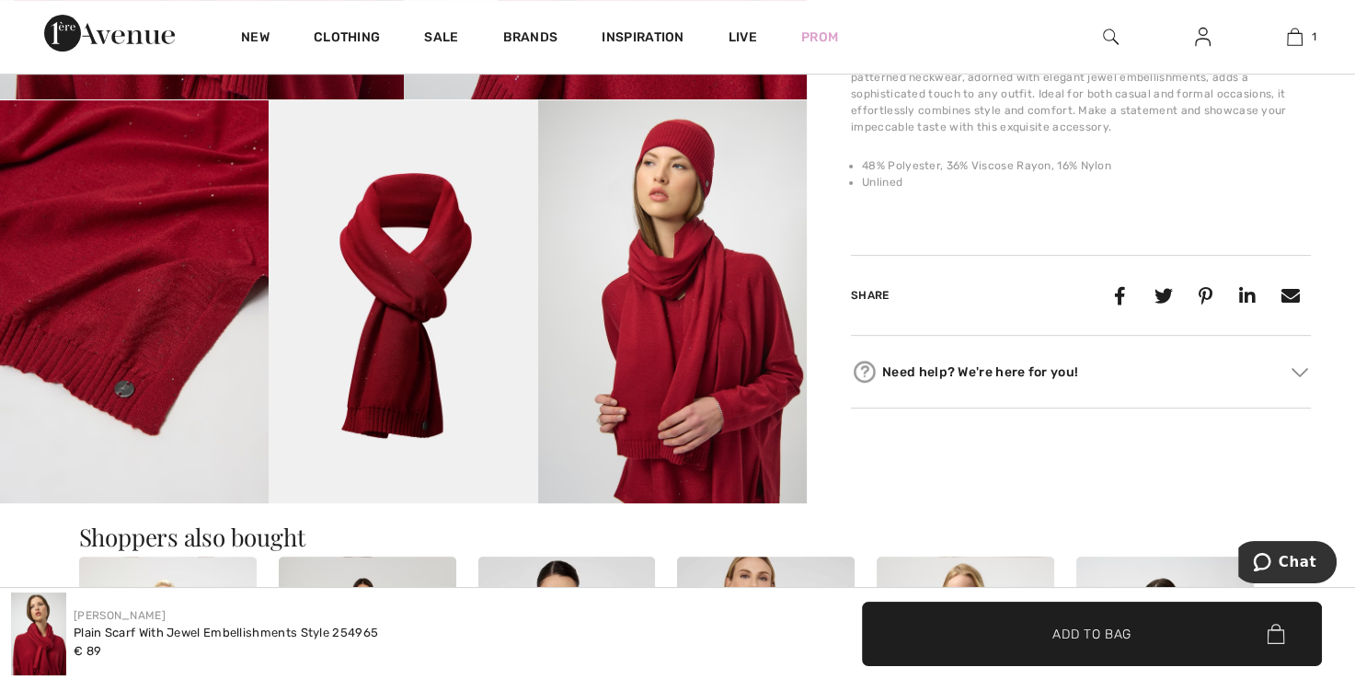
scroll to position [644, 0]
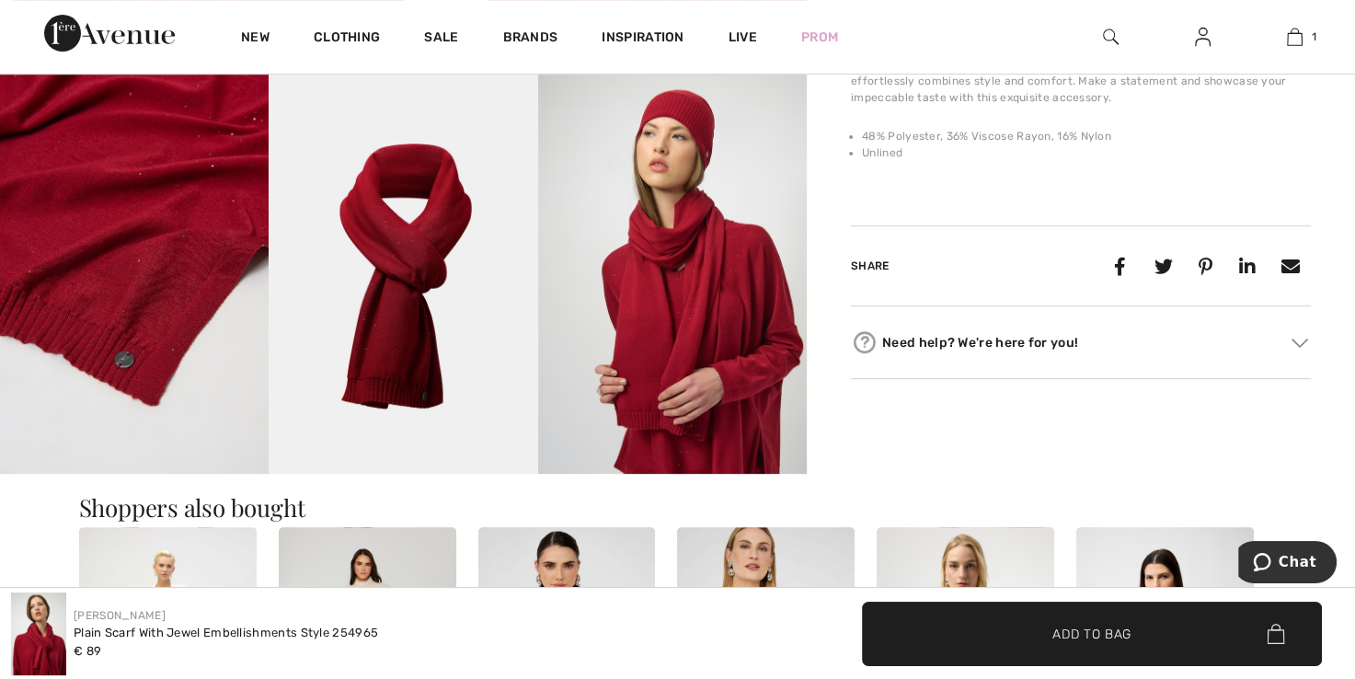
click at [222, 307] on img at bounding box center [134, 272] width 269 height 403
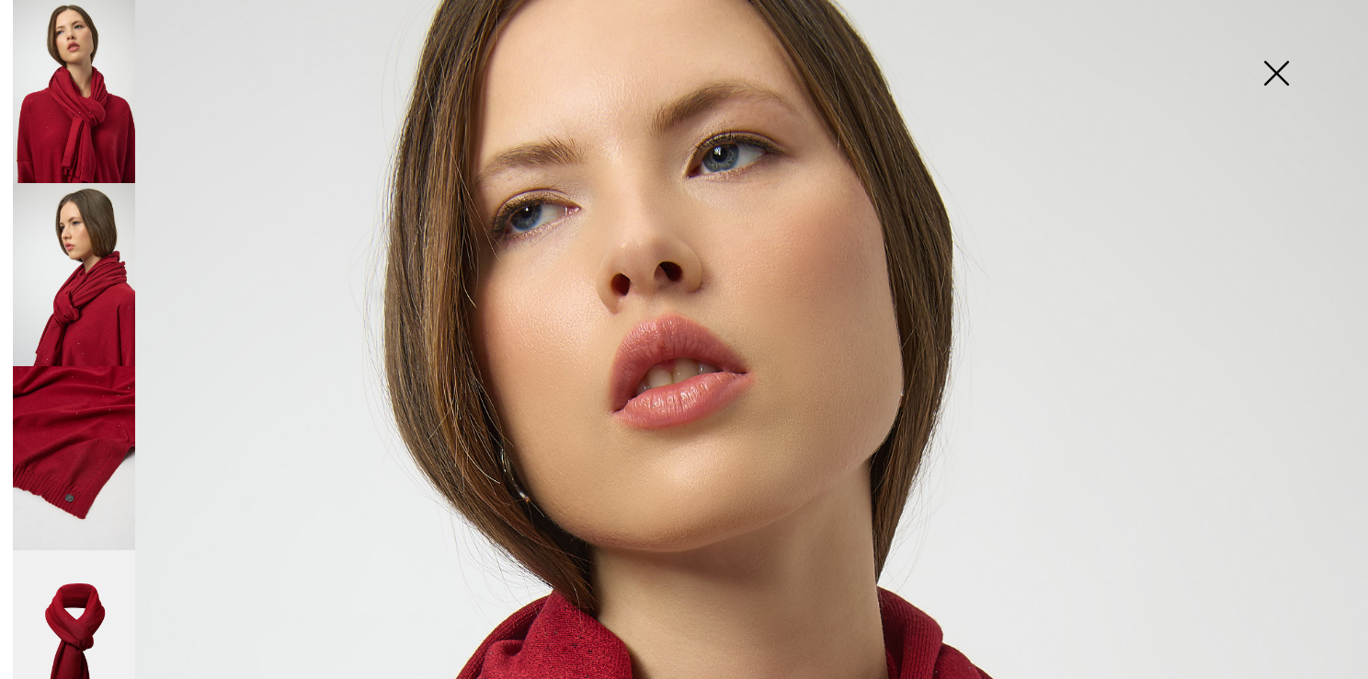
scroll to position [0, 0]
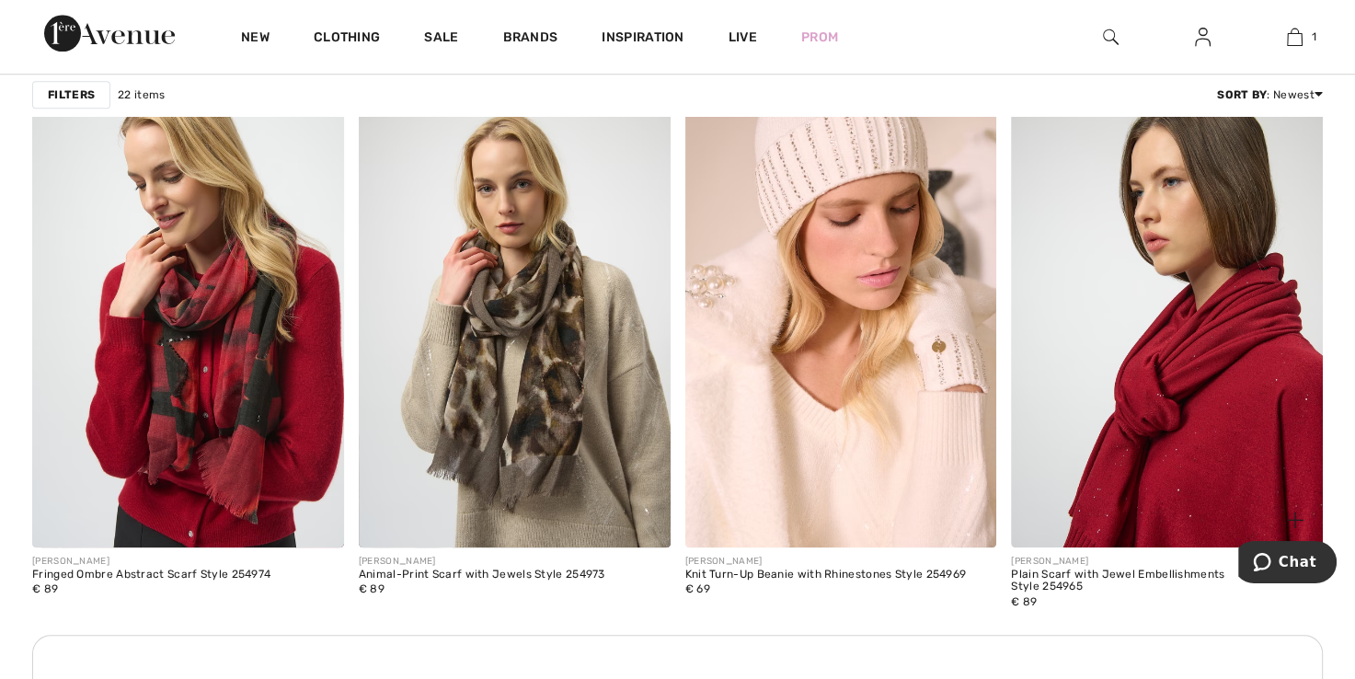
click at [1045, 447] on img at bounding box center [1167, 312] width 312 height 467
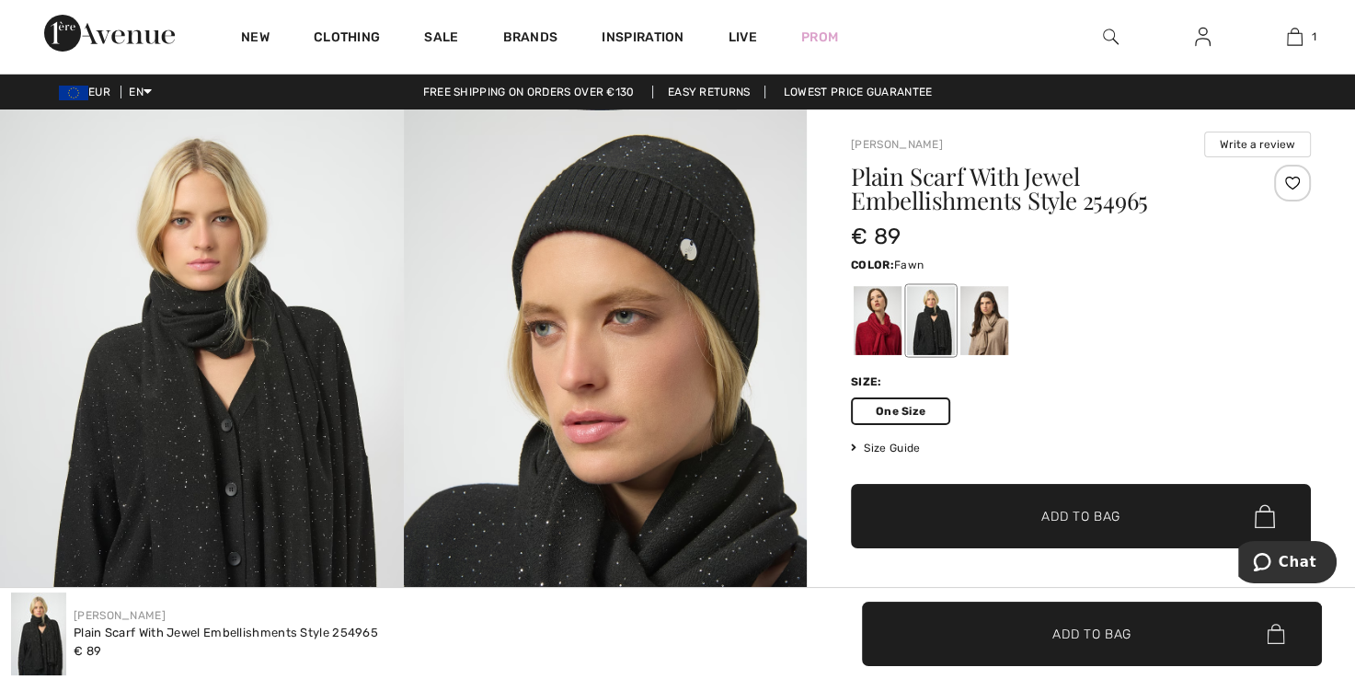
click at [988, 344] on div at bounding box center [984, 320] width 48 height 69
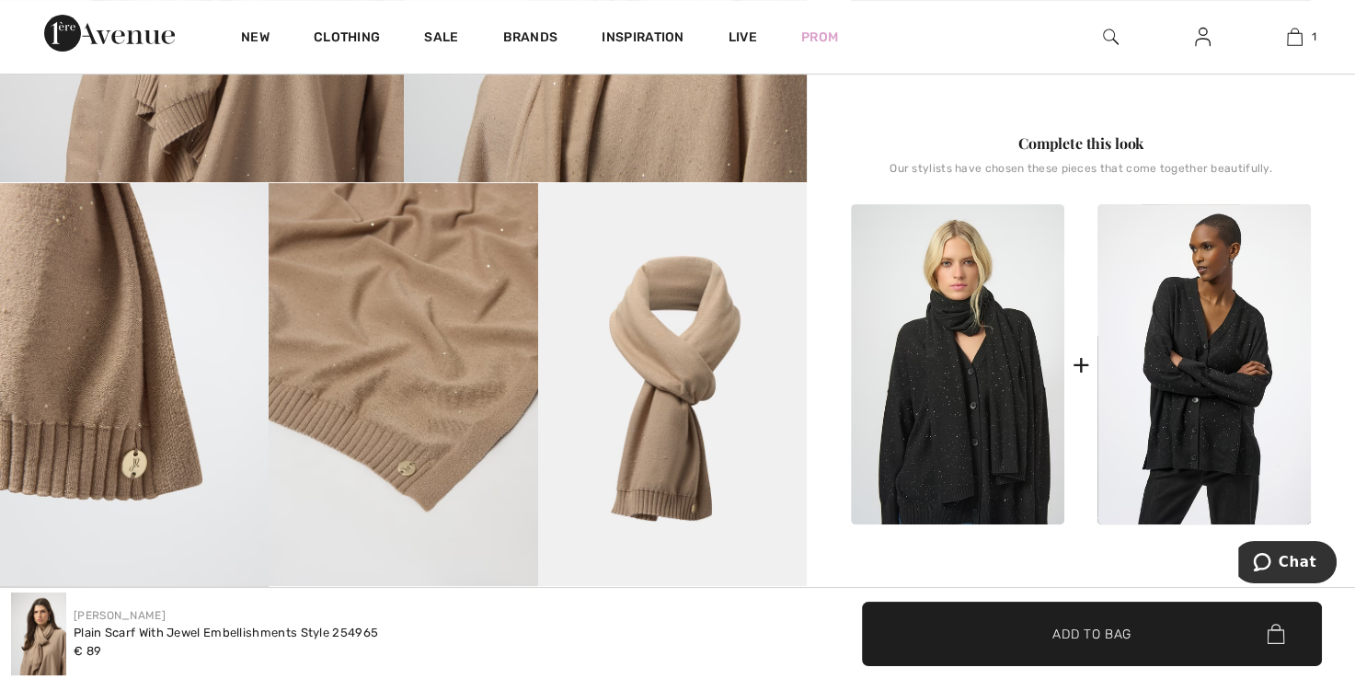
scroll to position [644, 0]
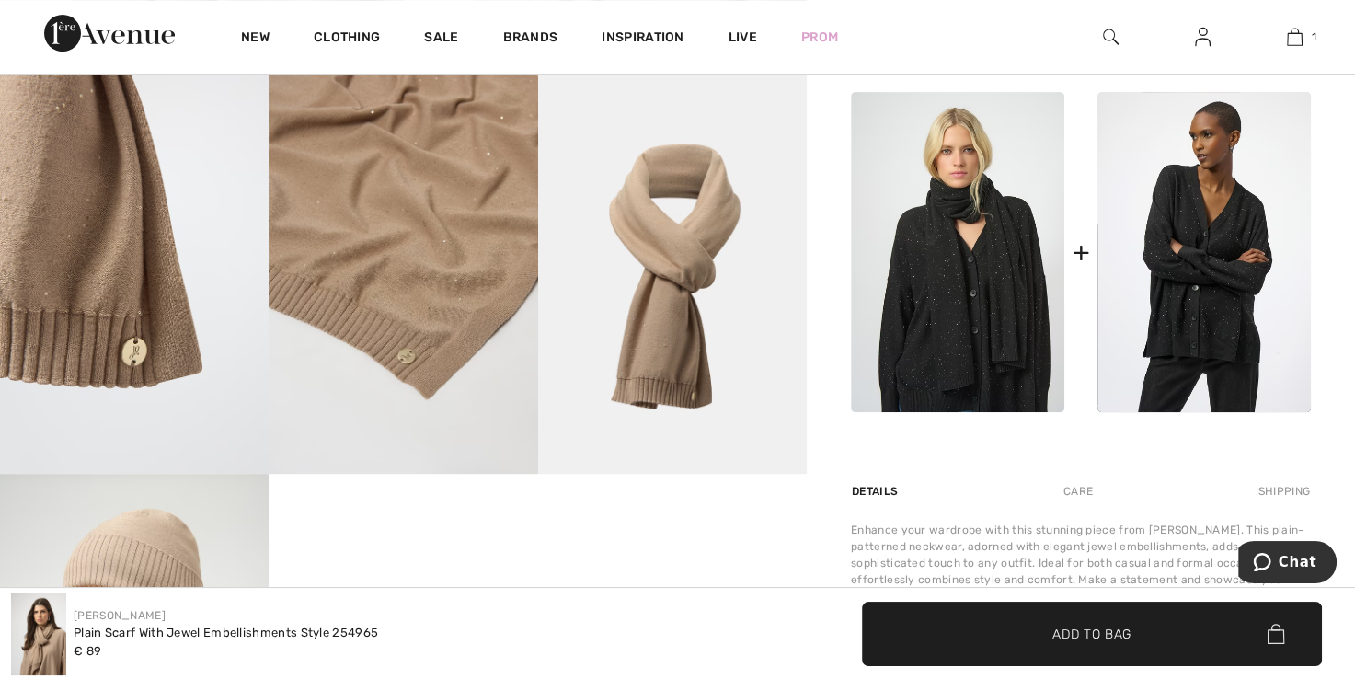
click at [665, 340] on img at bounding box center [672, 272] width 269 height 403
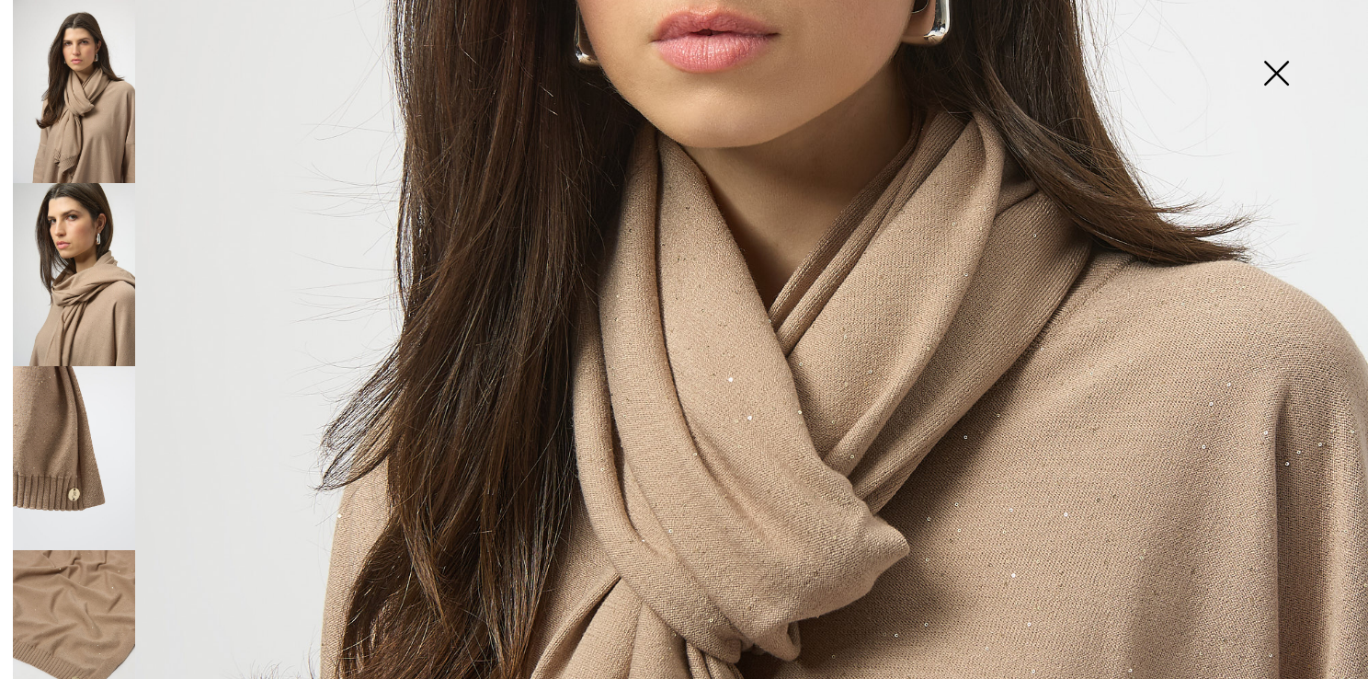
click at [108, 592] on img at bounding box center [74, 641] width 122 height 183
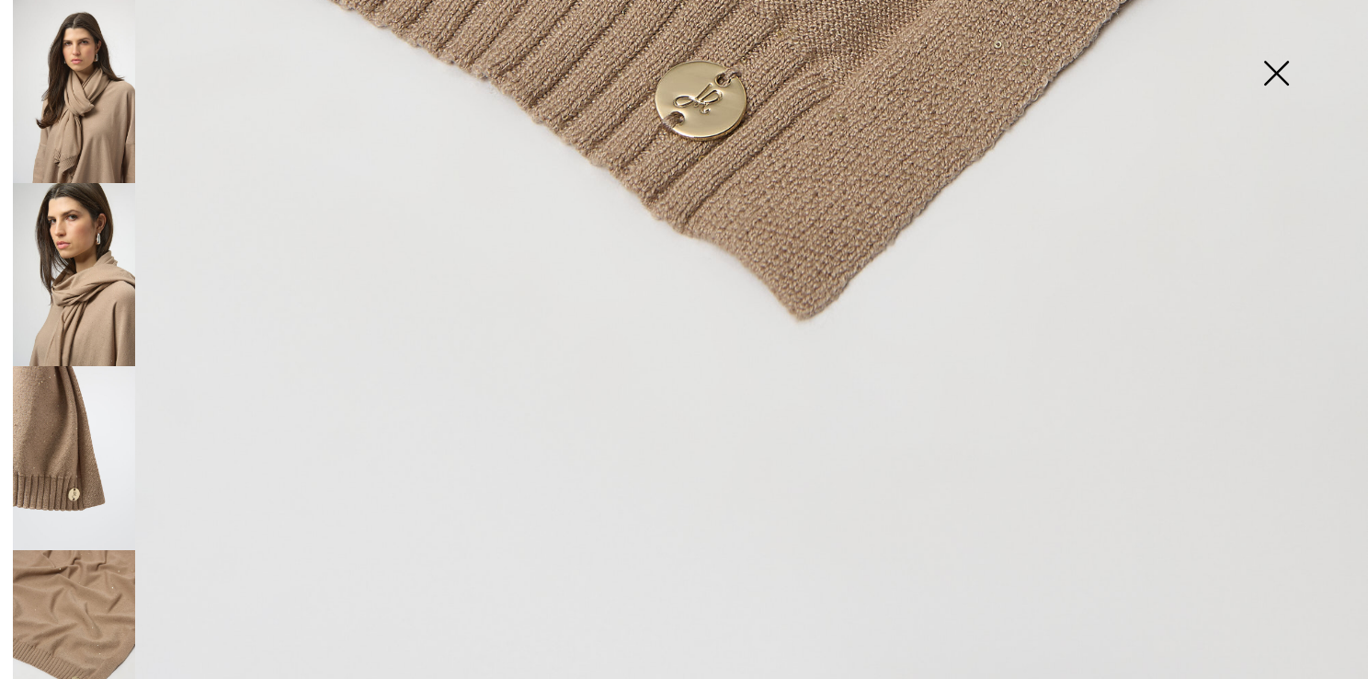
scroll to position [0, 0]
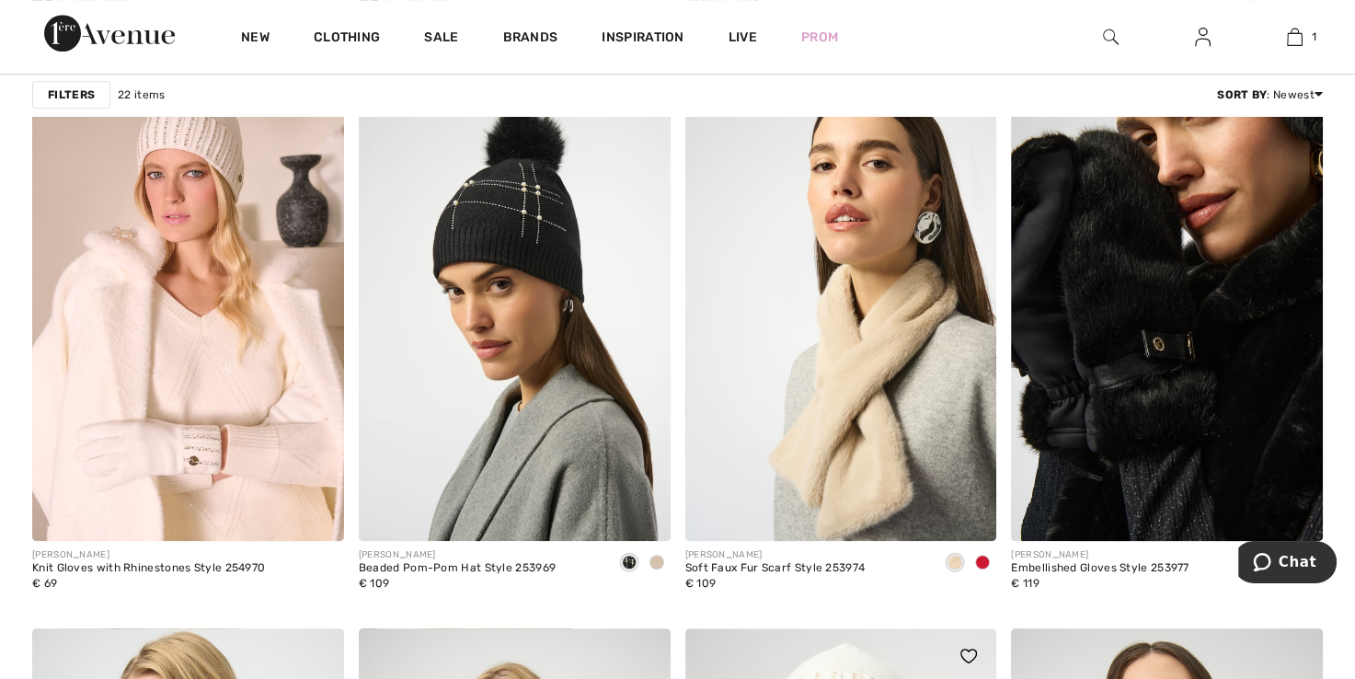
scroll to position [1287, 0]
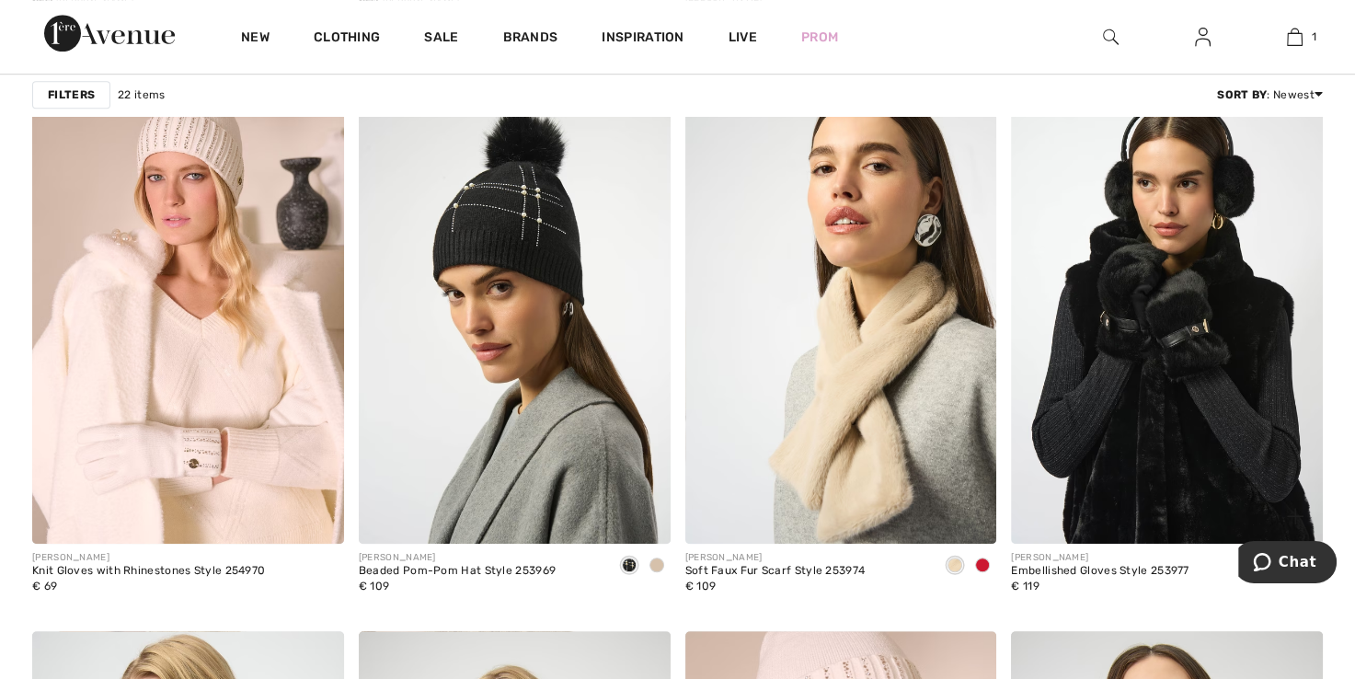
click at [1125, 399] on img at bounding box center [1167, 309] width 312 height 467
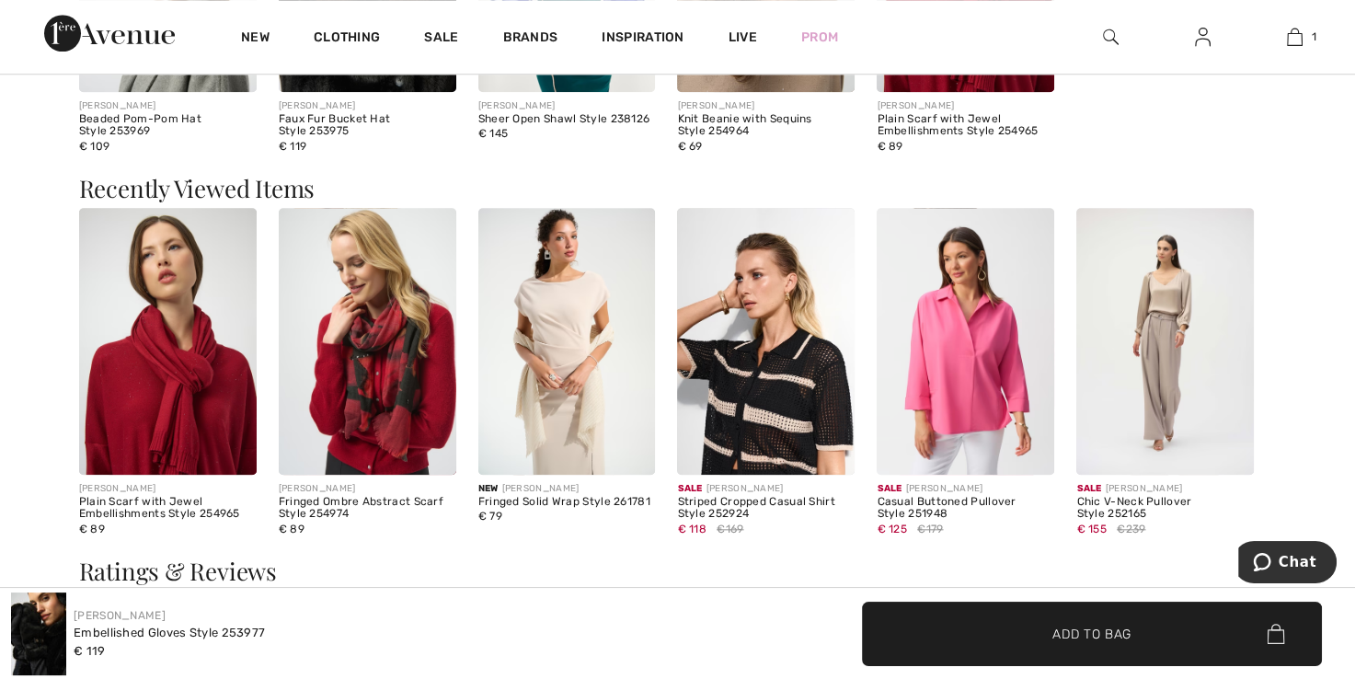
scroll to position [1747, 0]
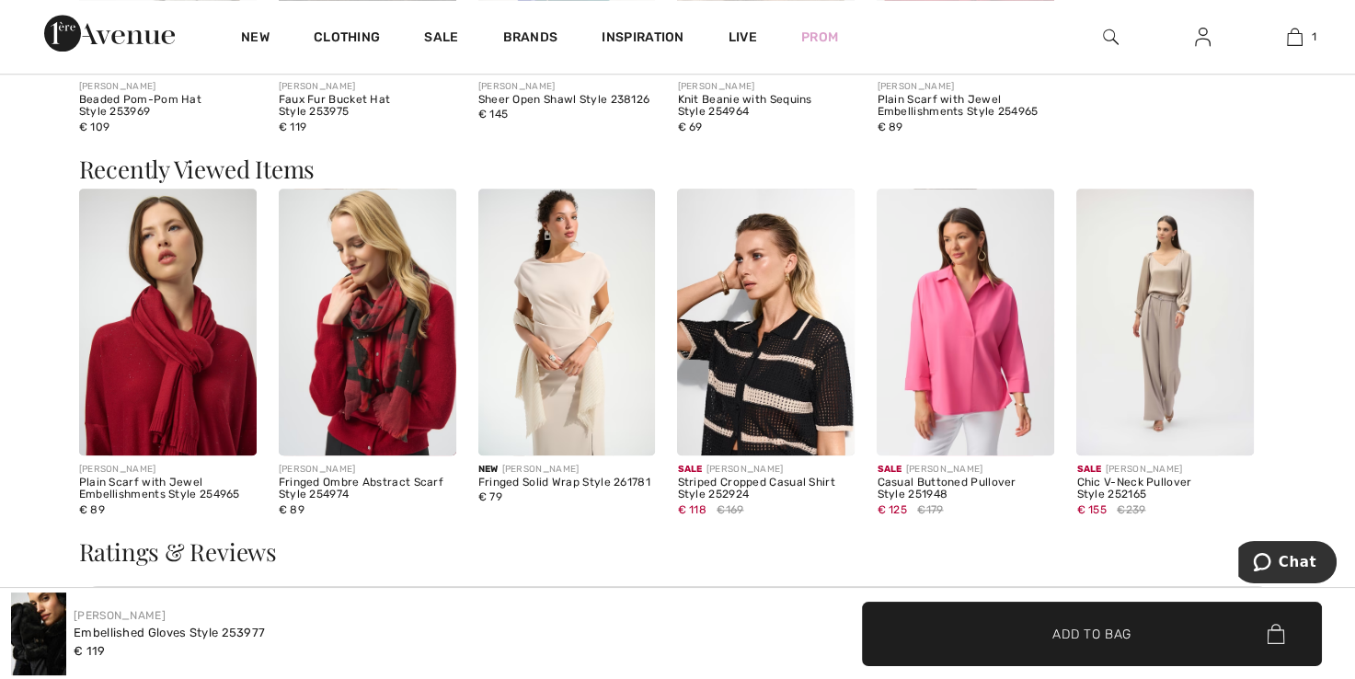
click at [958, 340] on img at bounding box center [964, 322] width 177 height 266
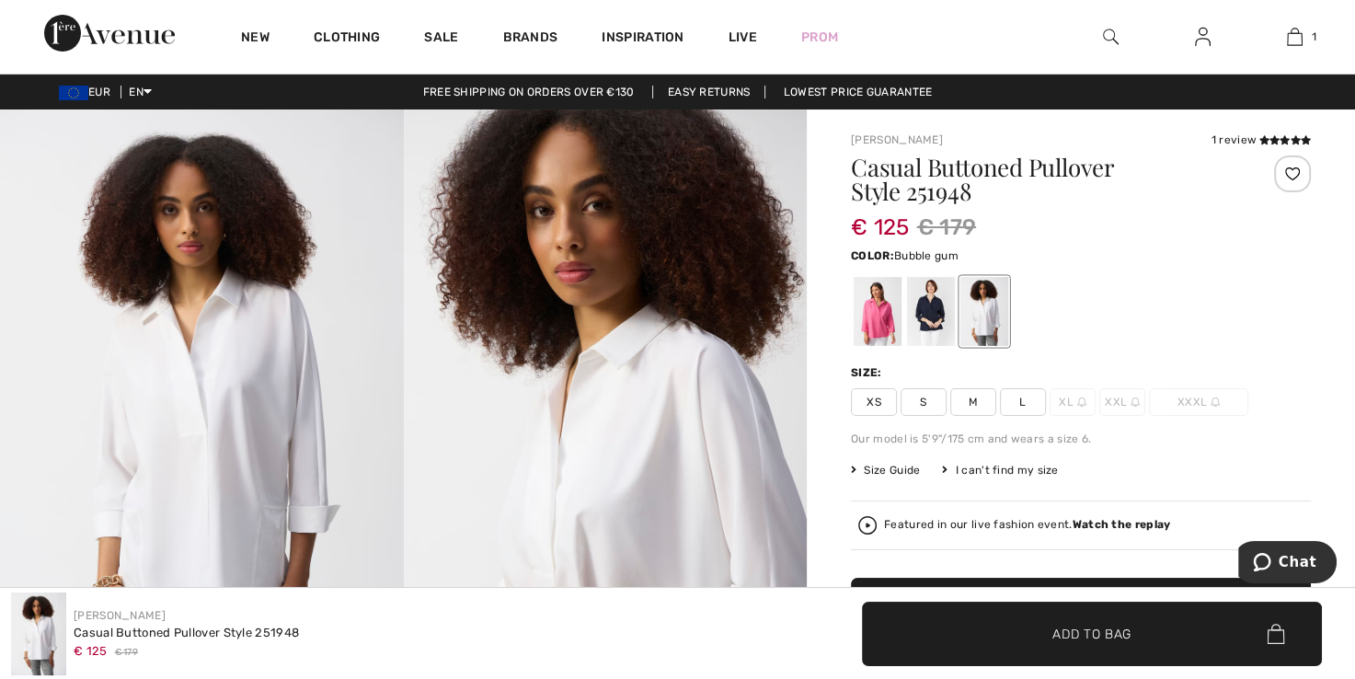
click at [872, 318] on div at bounding box center [877, 311] width 48 height 69
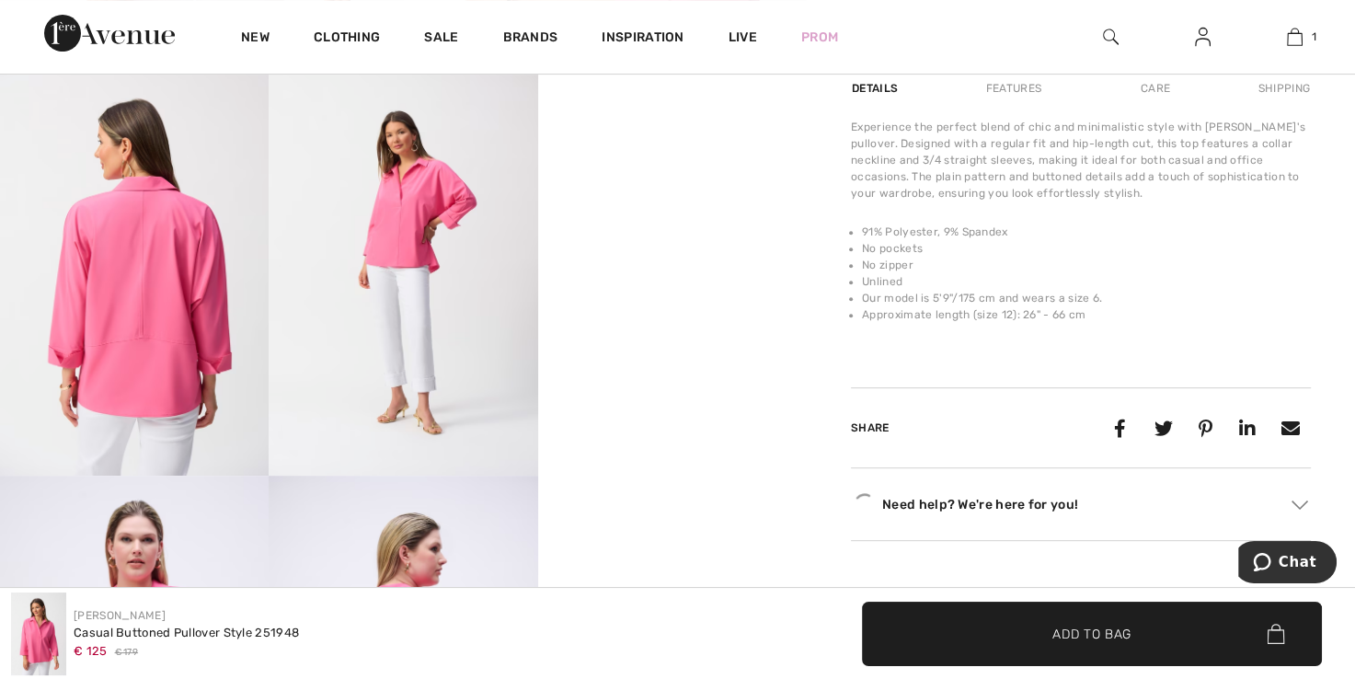
scroll to position [644, 0]
click at [640, 205] on video "Your browser does not support the video tag." at bounding box center [672, 138] width 269 height 134
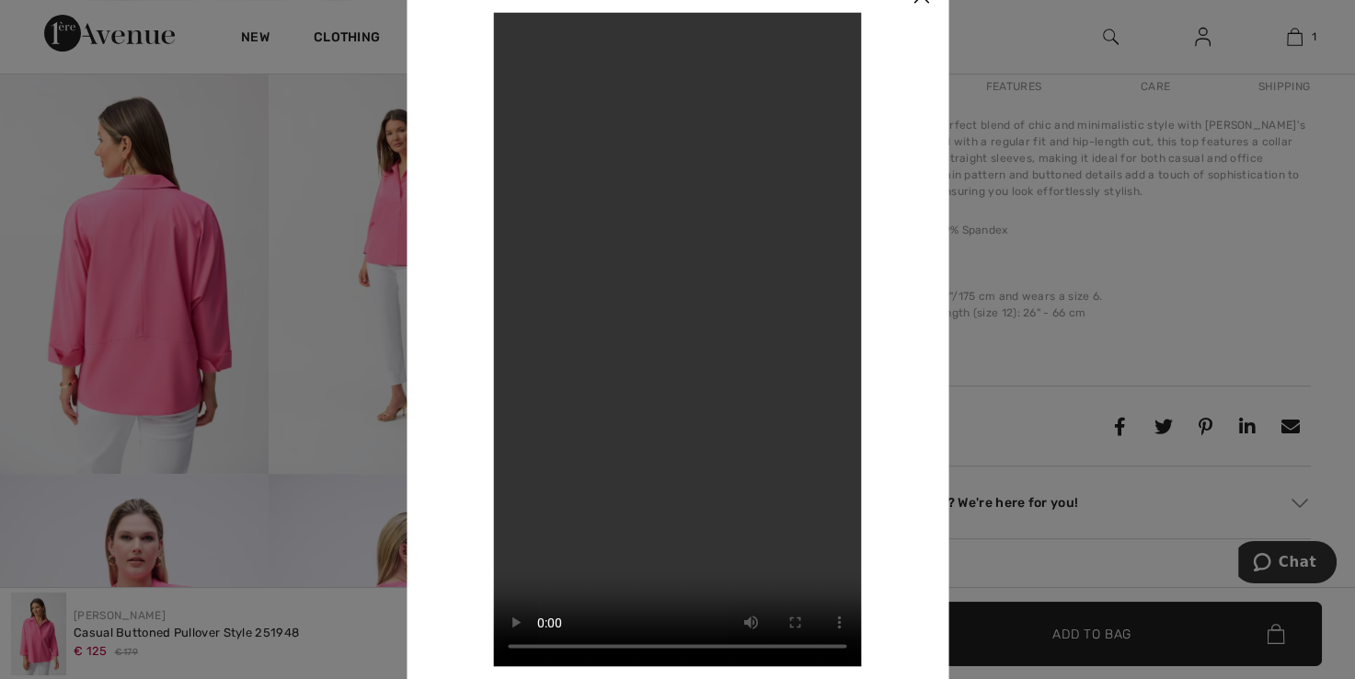
click at [893, 150] on div "Your browser does not support the video tag." at bounding box center [677, 339] width 453 height 654
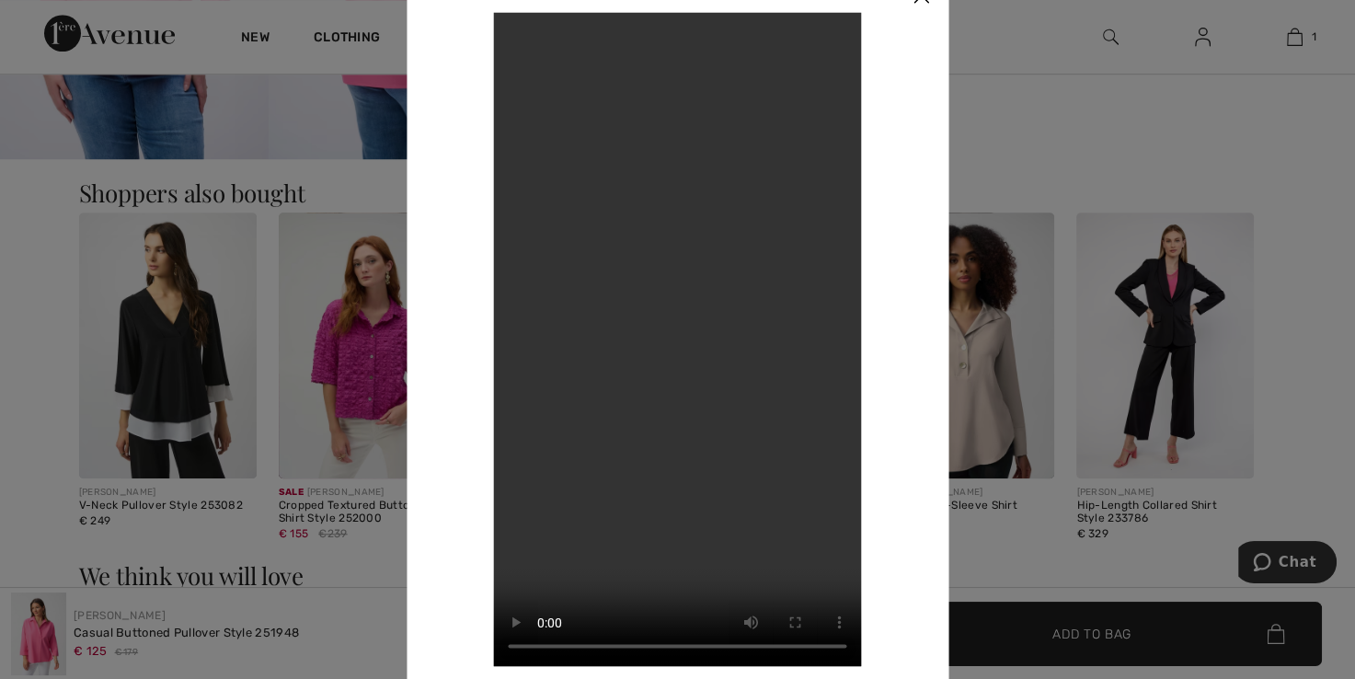
scroll to position [1379, 0]
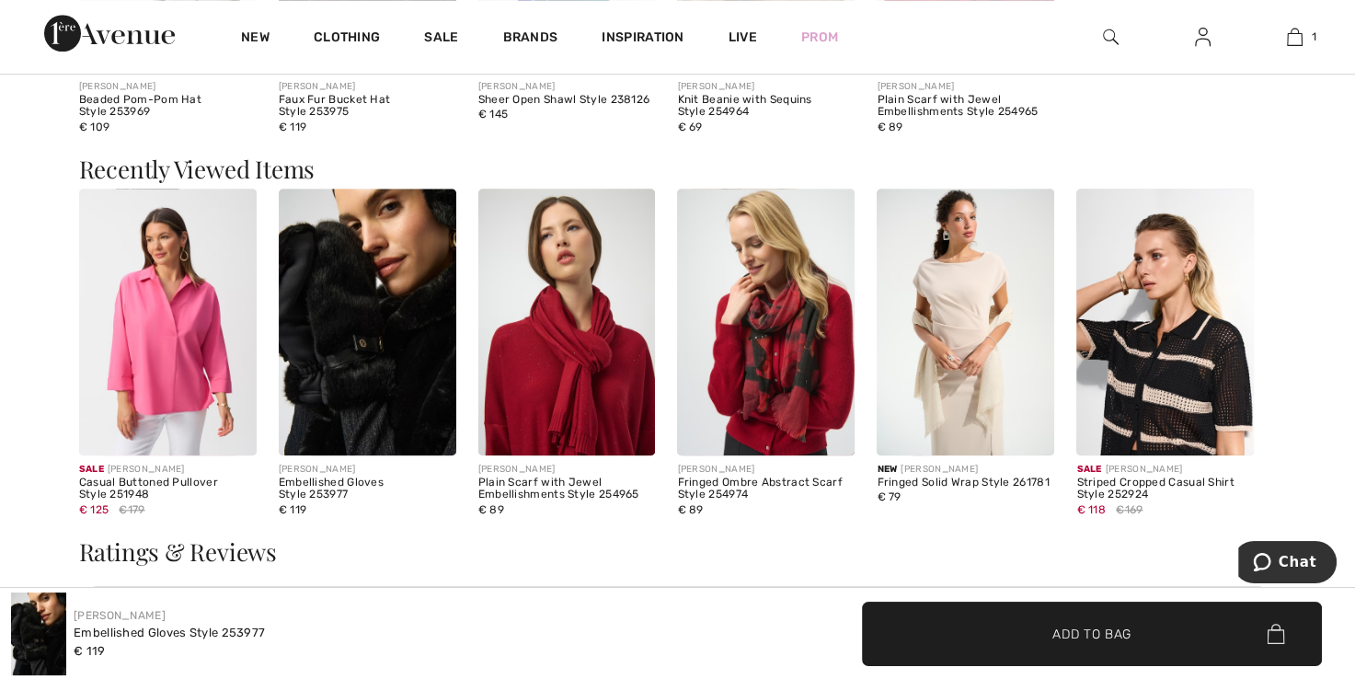
click at [152, 351] on img at bounding box center [167, 322] width 177 height 266
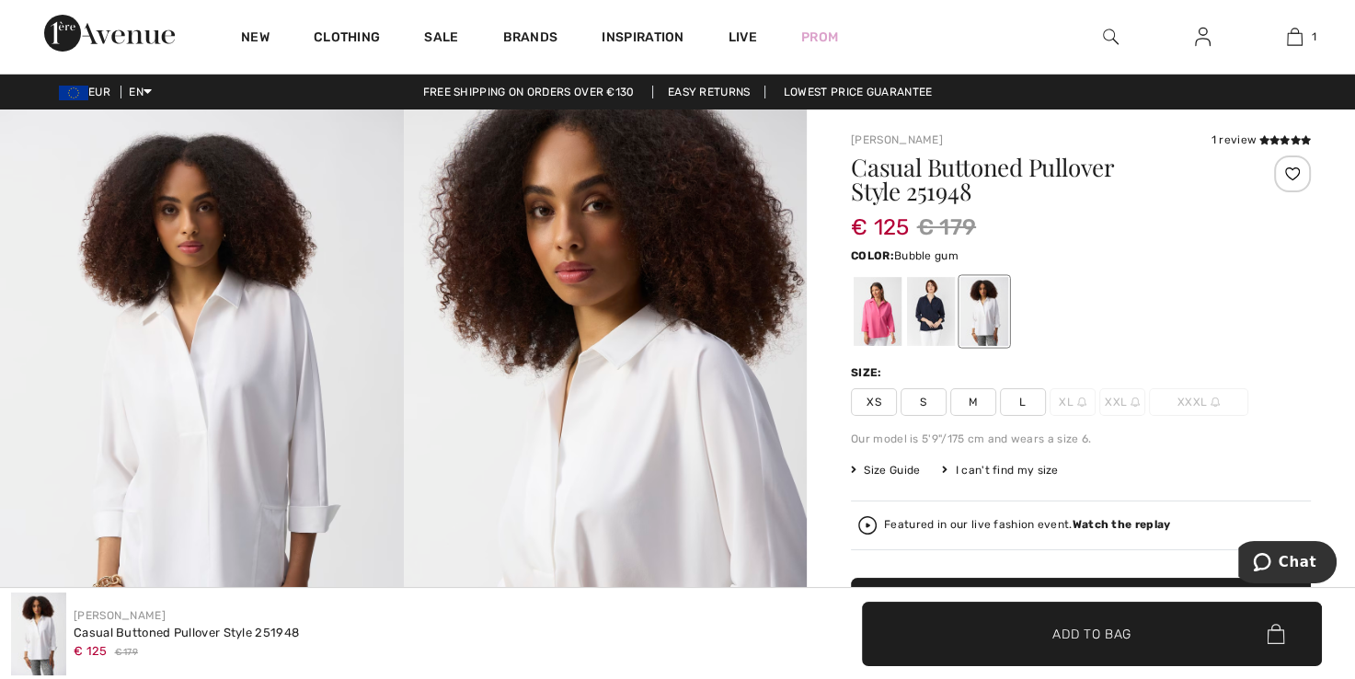
click at [874, 323] on div at bounding box center [877, 311] width 48 height 69
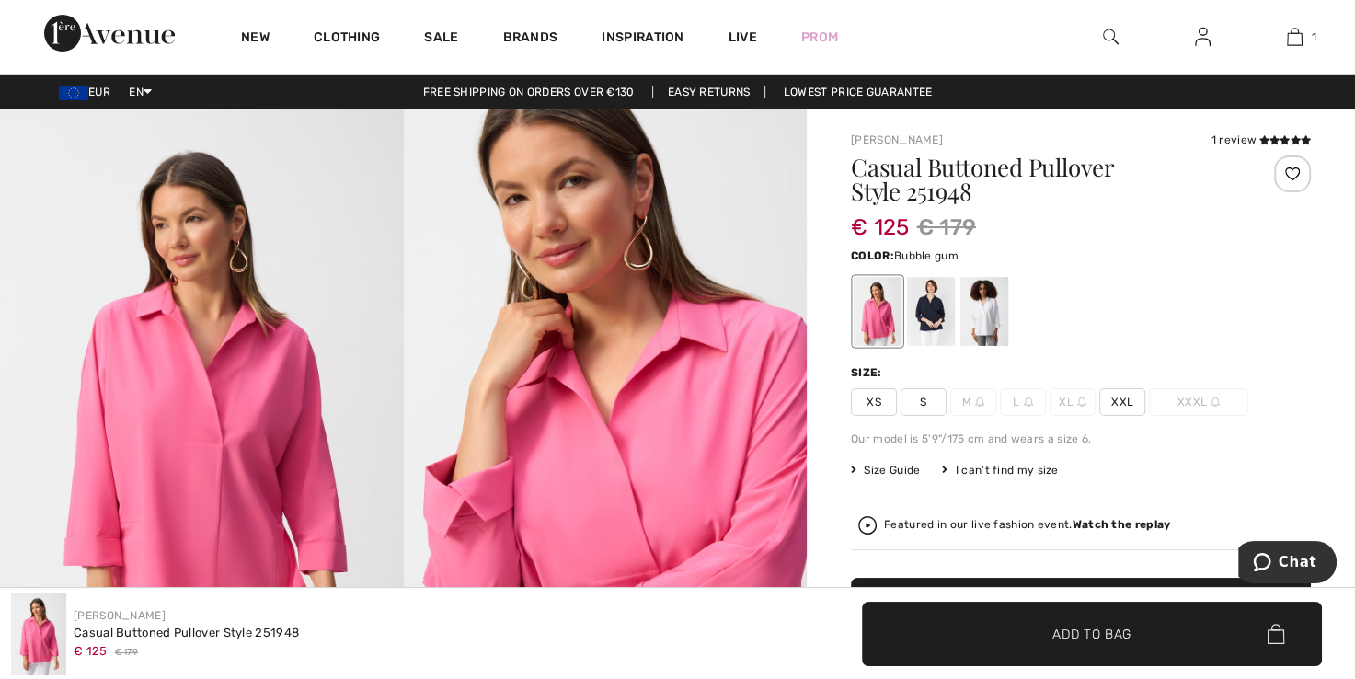
click at [1192, 405] on span "XXXL" at bounding box center [1198, 402] width 99 height 28
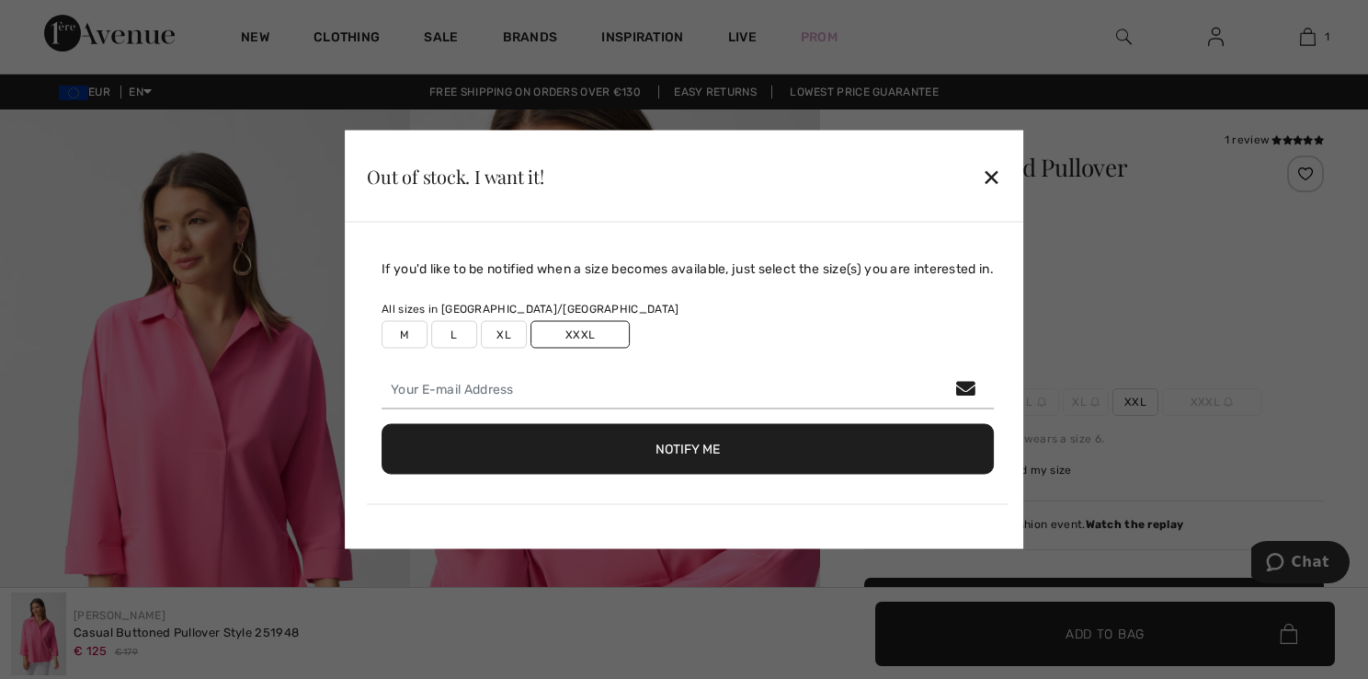
click at [640, 462] on button "Notify Me" at bounding box center [688, 449] width 612 height 51
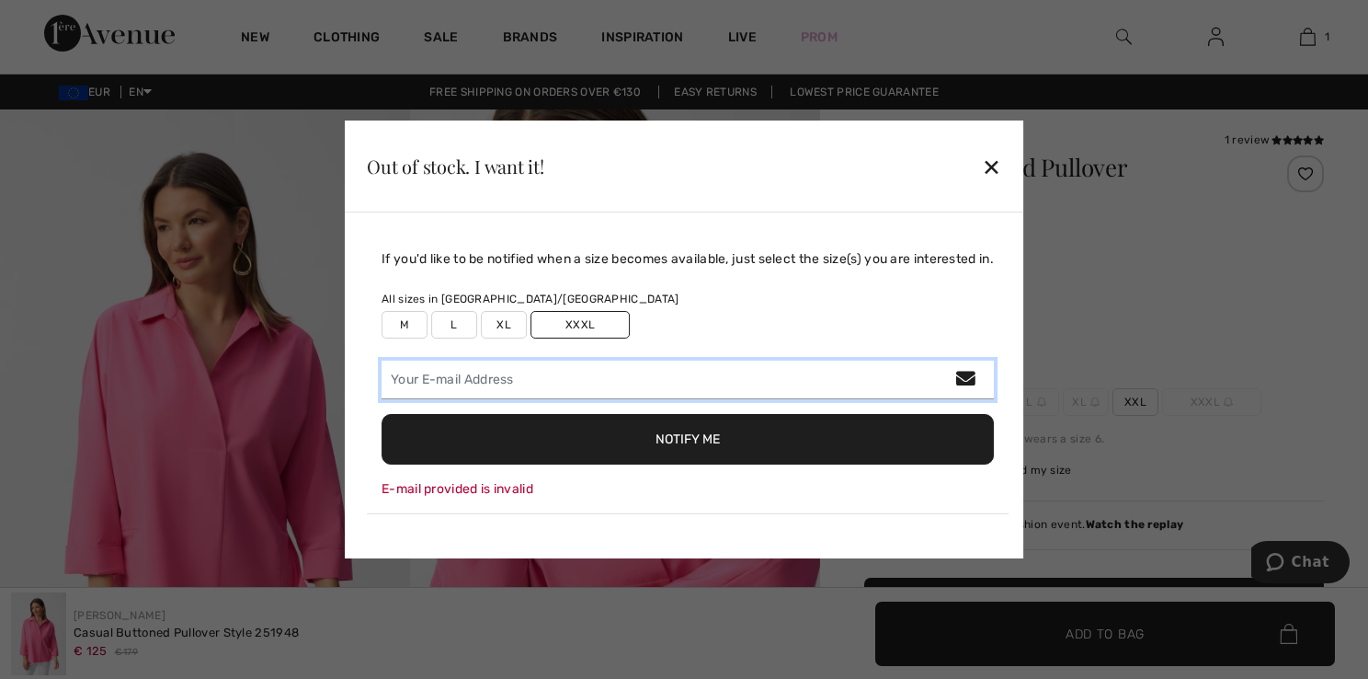
drag, startPoint x: 548, startPoint y: 377, endPoint x: 543, endPoint y: 403, distance: 26.3
click at [543, 399] on input "email" at bounding box center [688, 379] width 612 height 39
type input "rita.zollner@gmx.net"
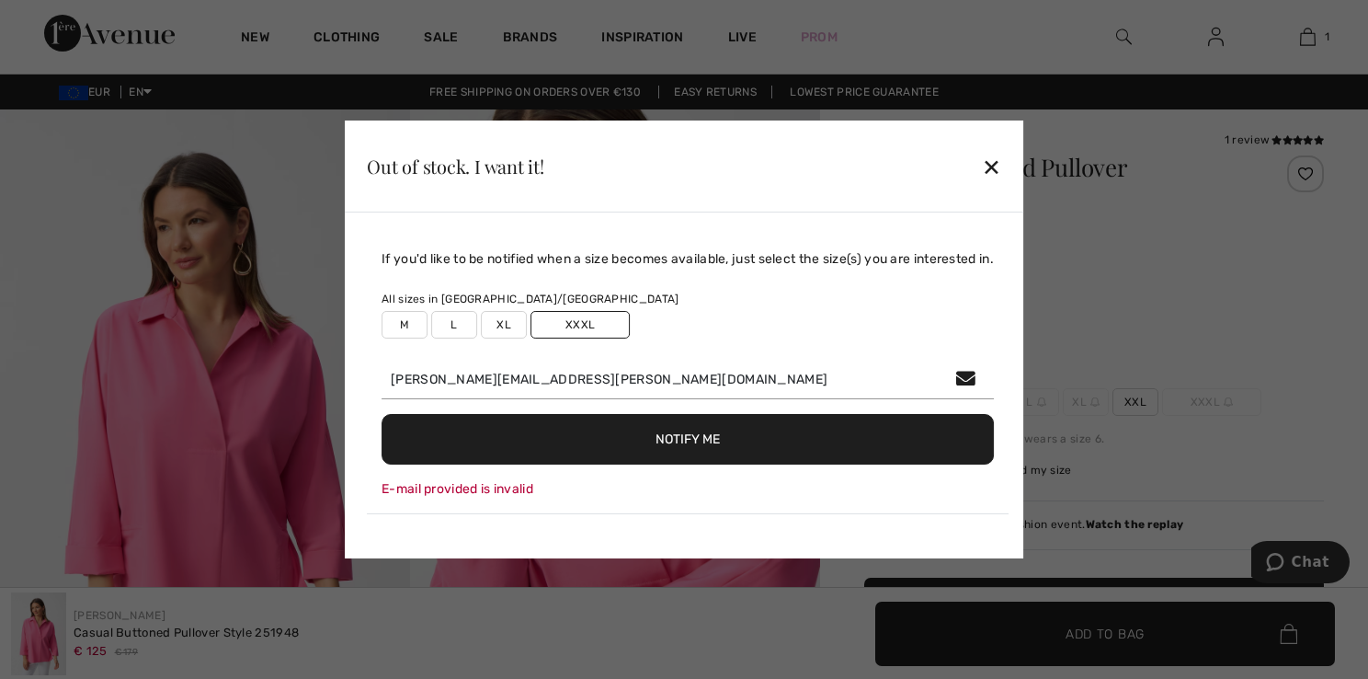
click at [779, 452] on button "Notify Me" at bounding box center [688, 439] width 612 height 51
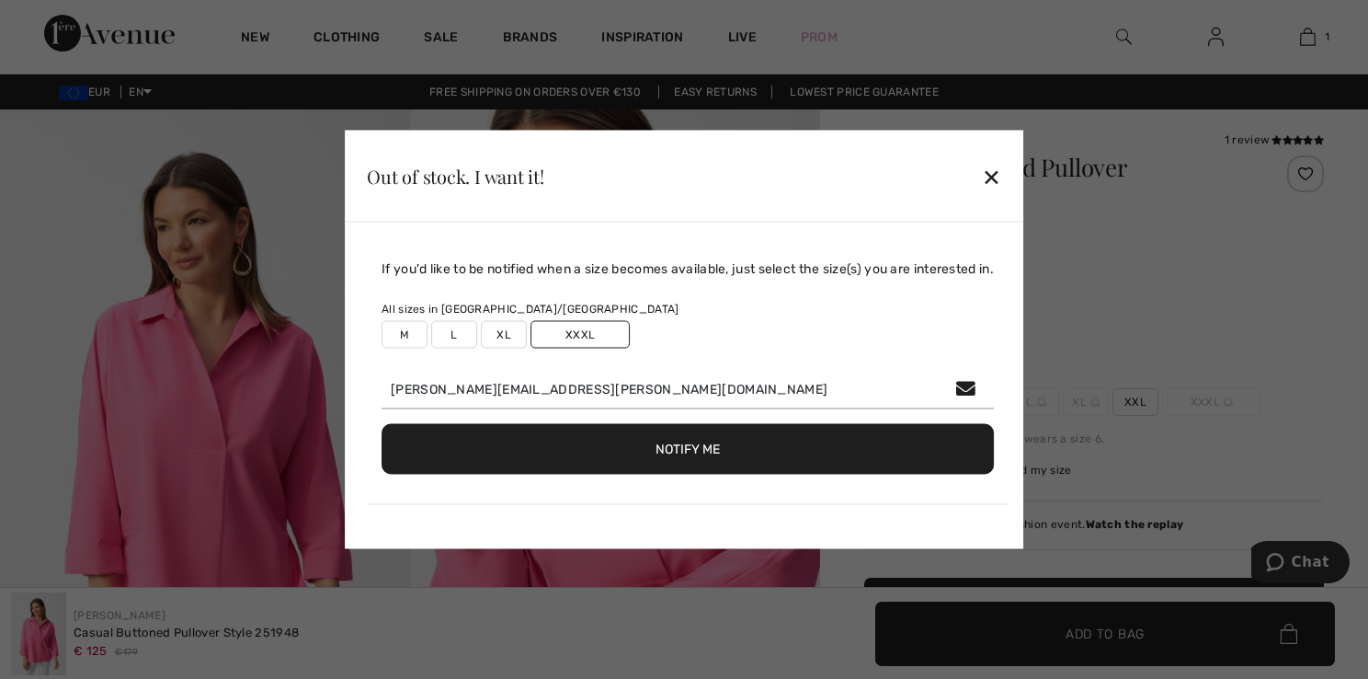
click at [989, 164] on div "✕" at bounding box center [991, 175] width 19 height 39
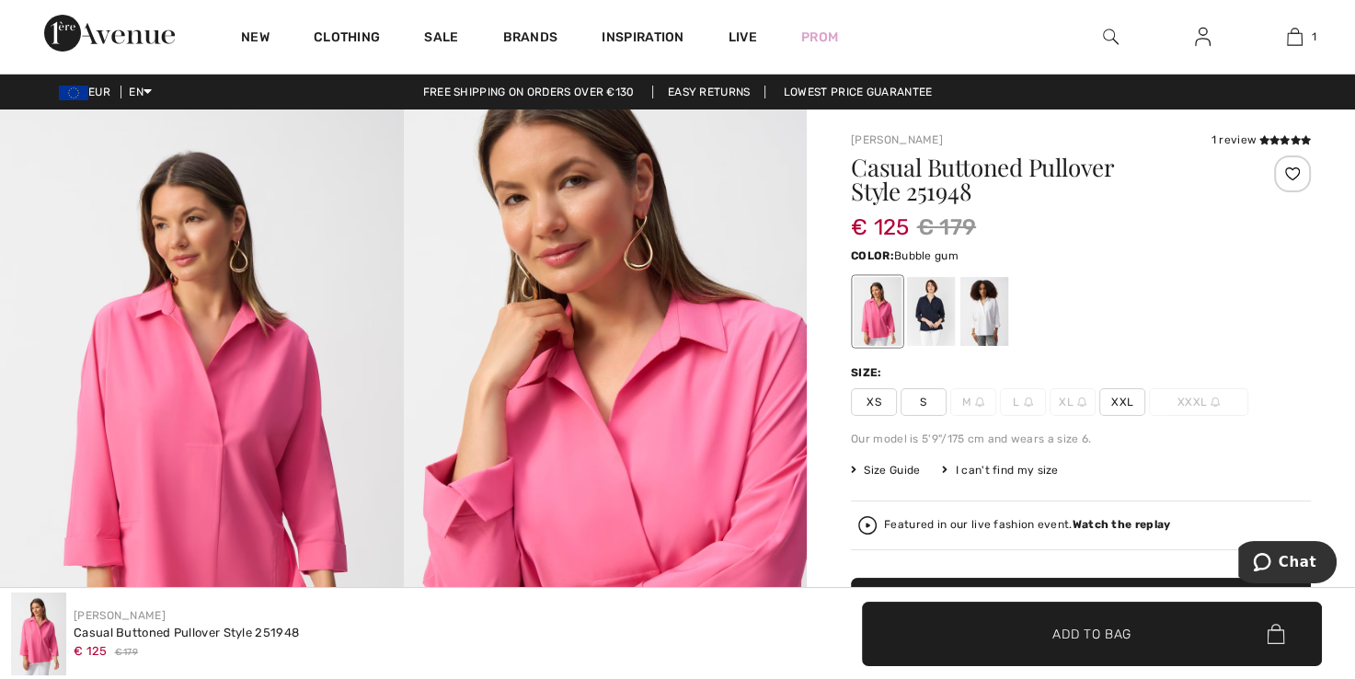
click at [907, 465] on span "Size Guide" at bounding box center [885, 470] width 69 height 17
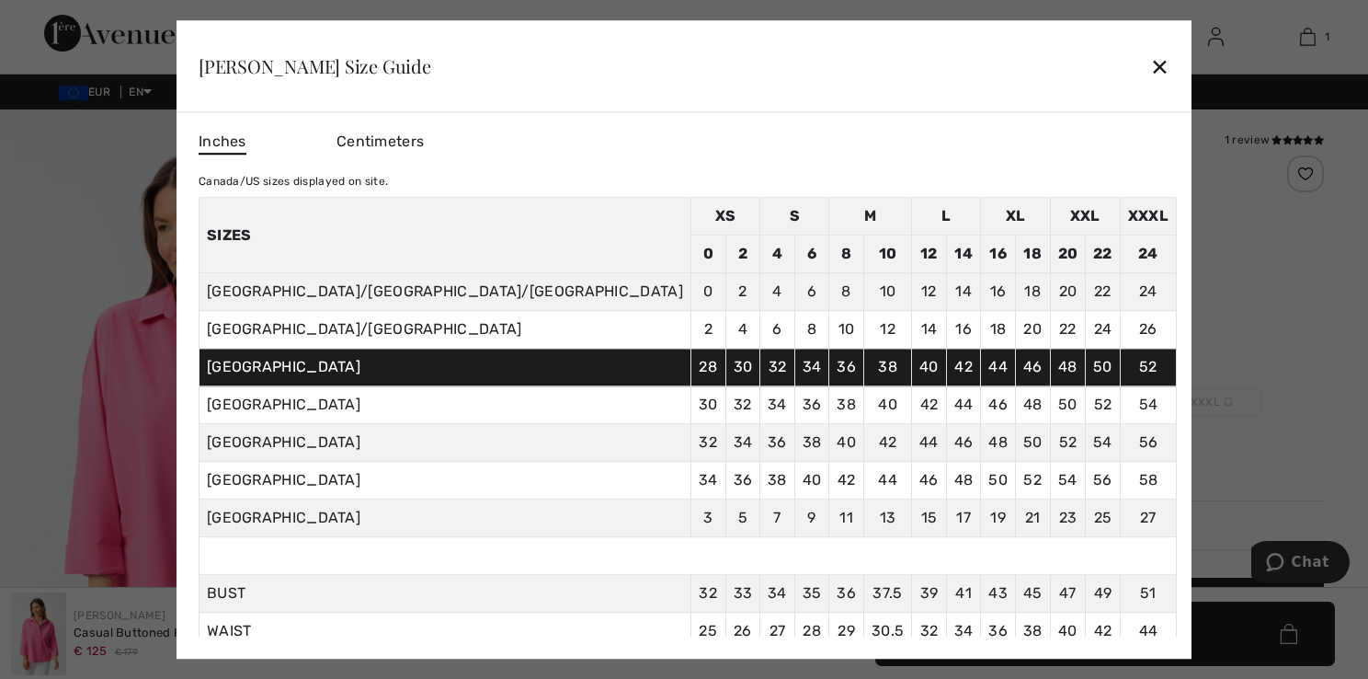
click at [1111, 323] on div at bounding box center [684, 339] width 1368 height 679
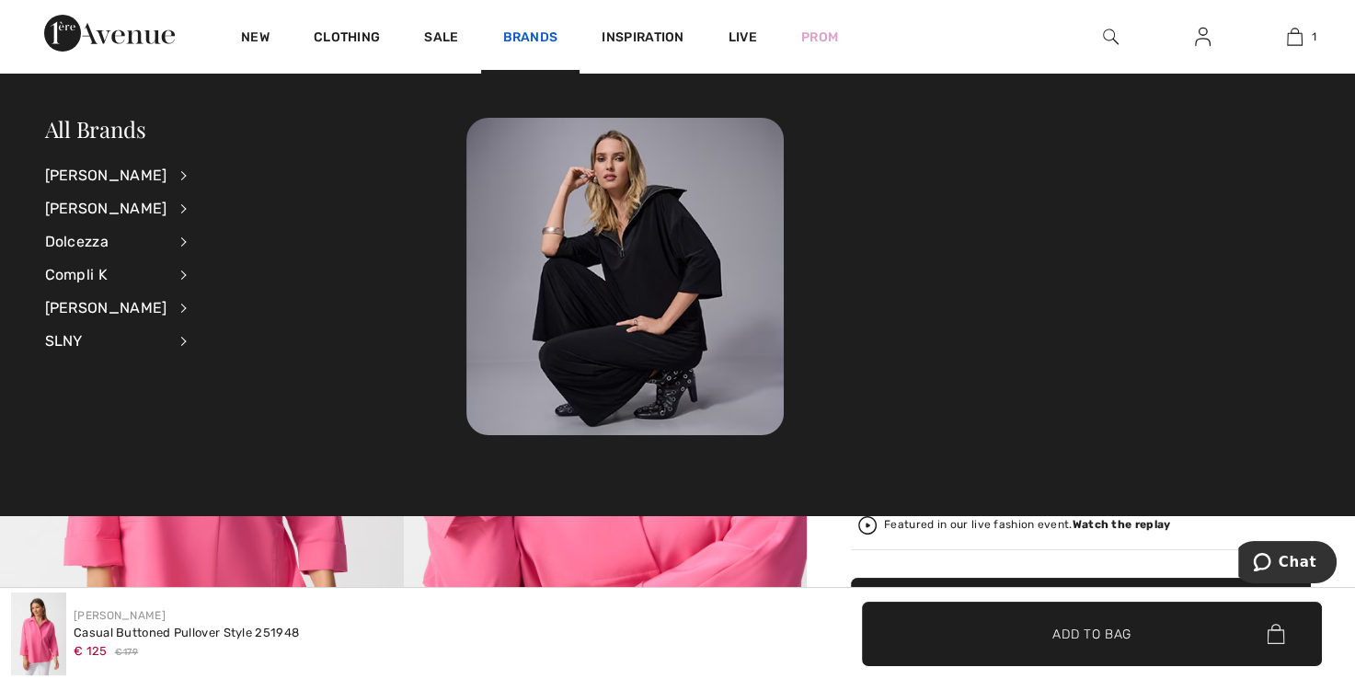
click at [526, 38] on link "Brands" at bounding box center [530, 38] width 55 height 19
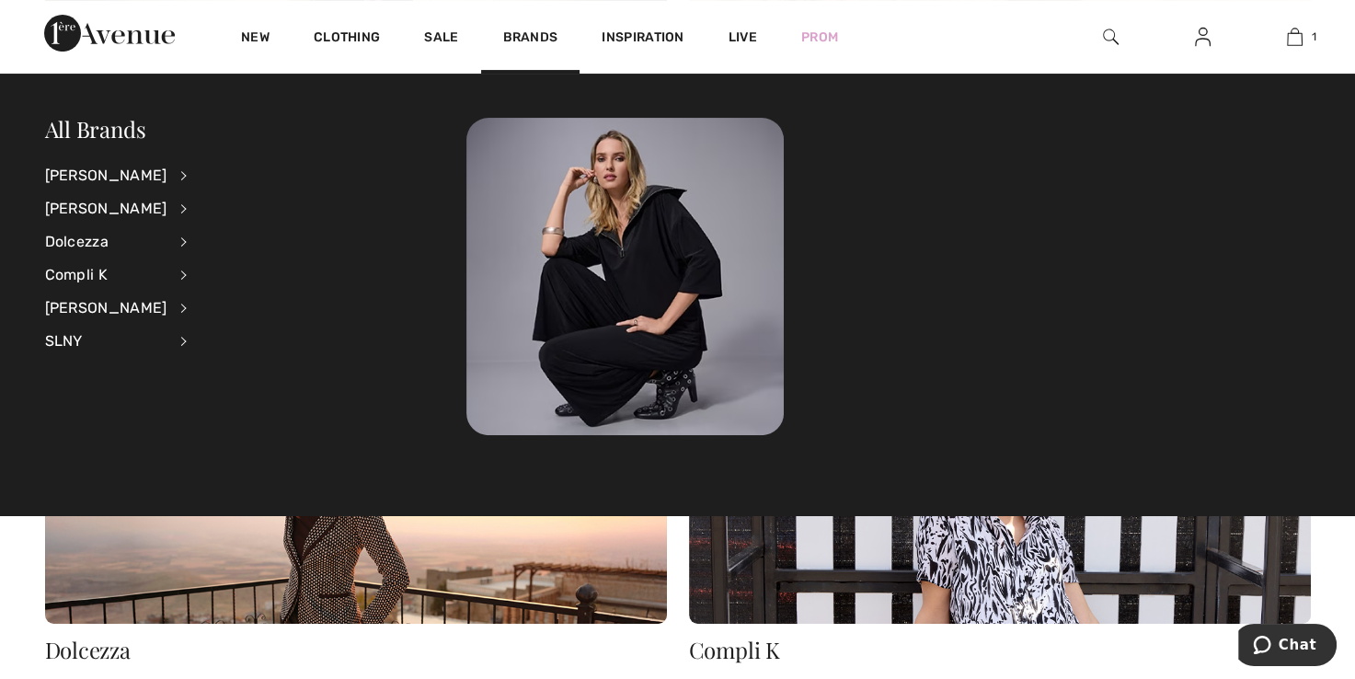
scroll to position [368, 0]
